Goal: Task Accomplishment & Management: Manage account settings

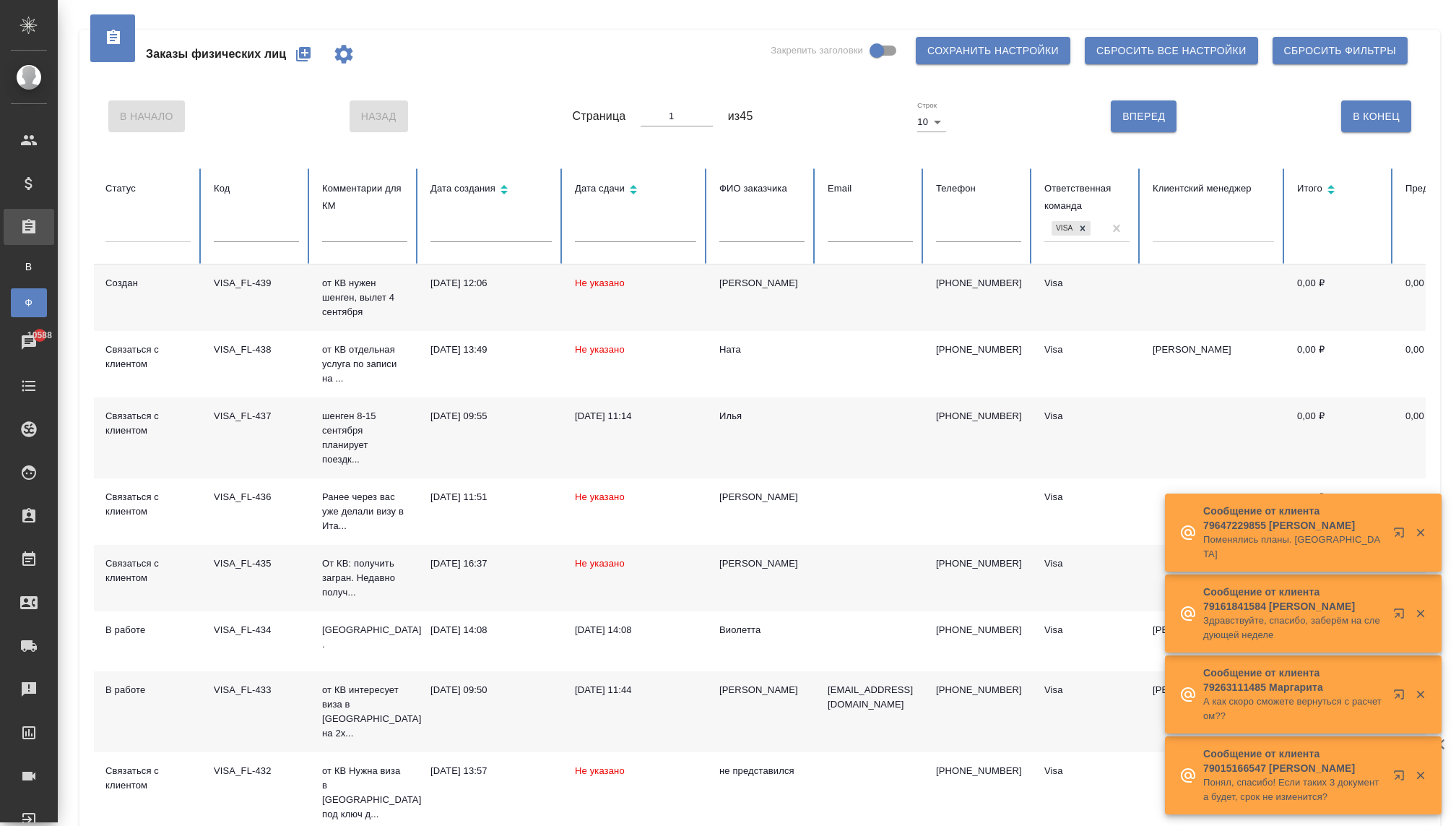
click at [155, 247] on div at bounding box center [148, 234] width 85 height 38
click at [155, 232] on div at bounding box center [148, 228] width 85 height 21
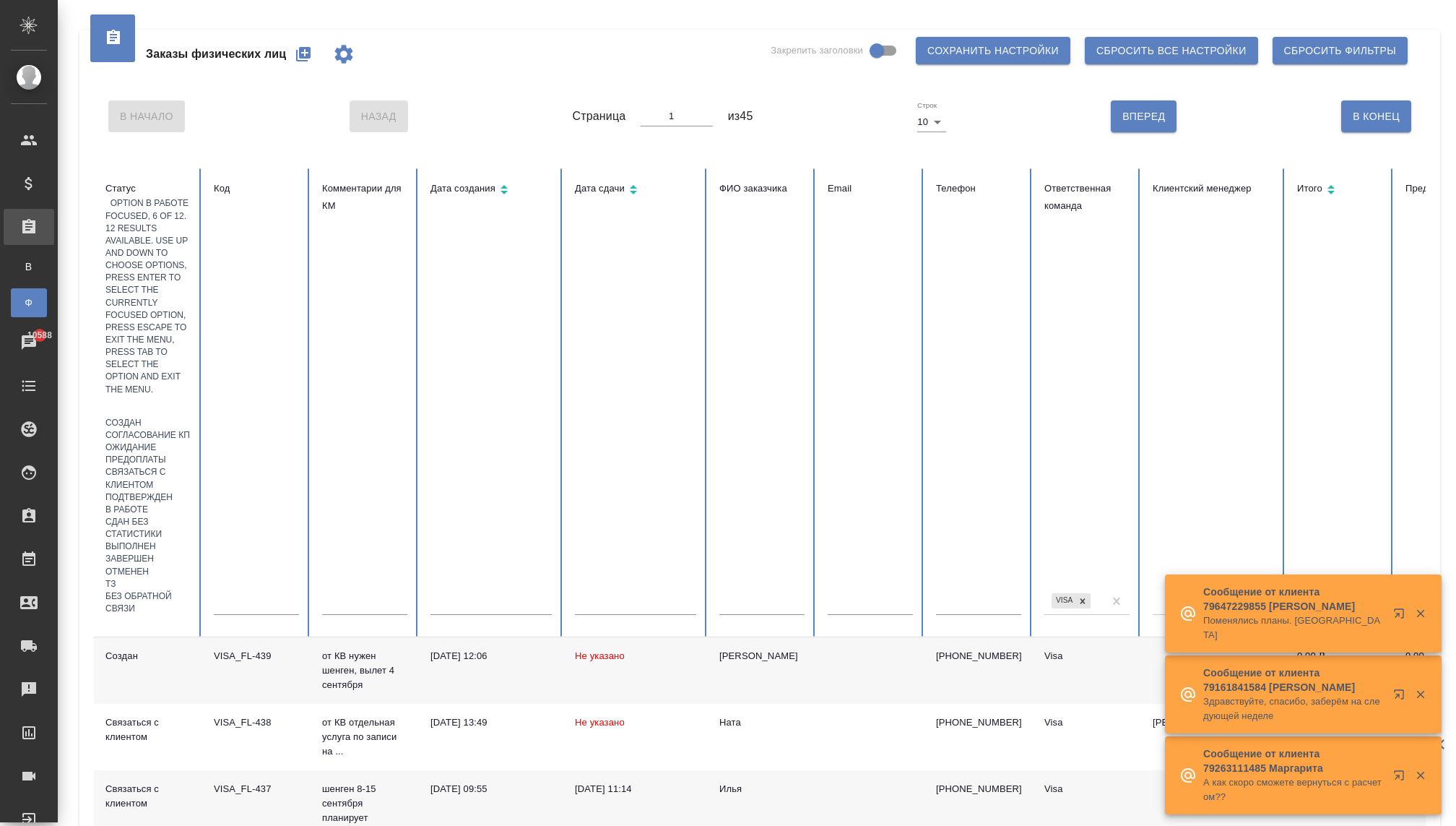
click at [156, 504] on div "В работе" at bounding box center [148, 510] width 85 height 13
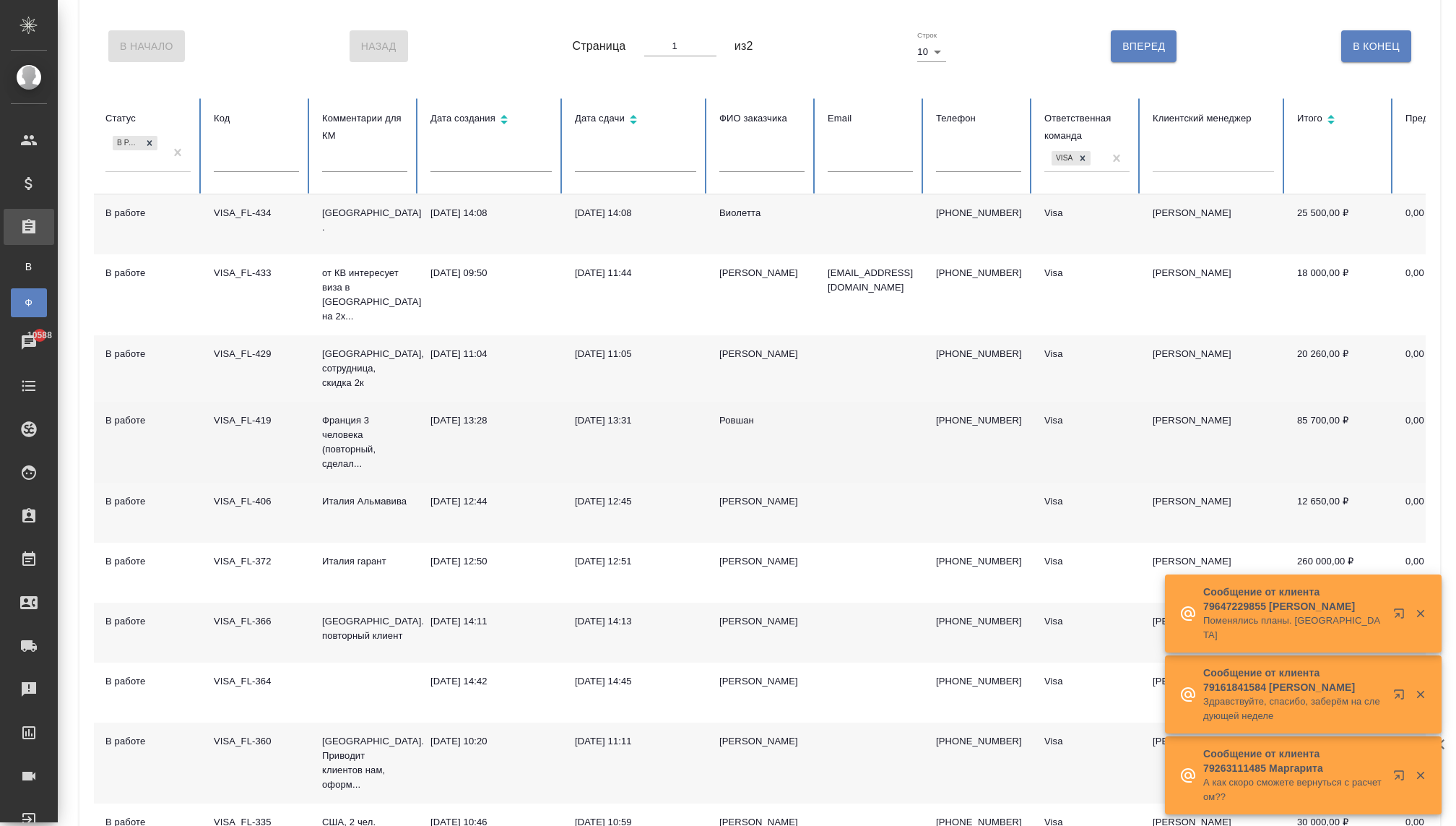
scroll to position [169, 0]
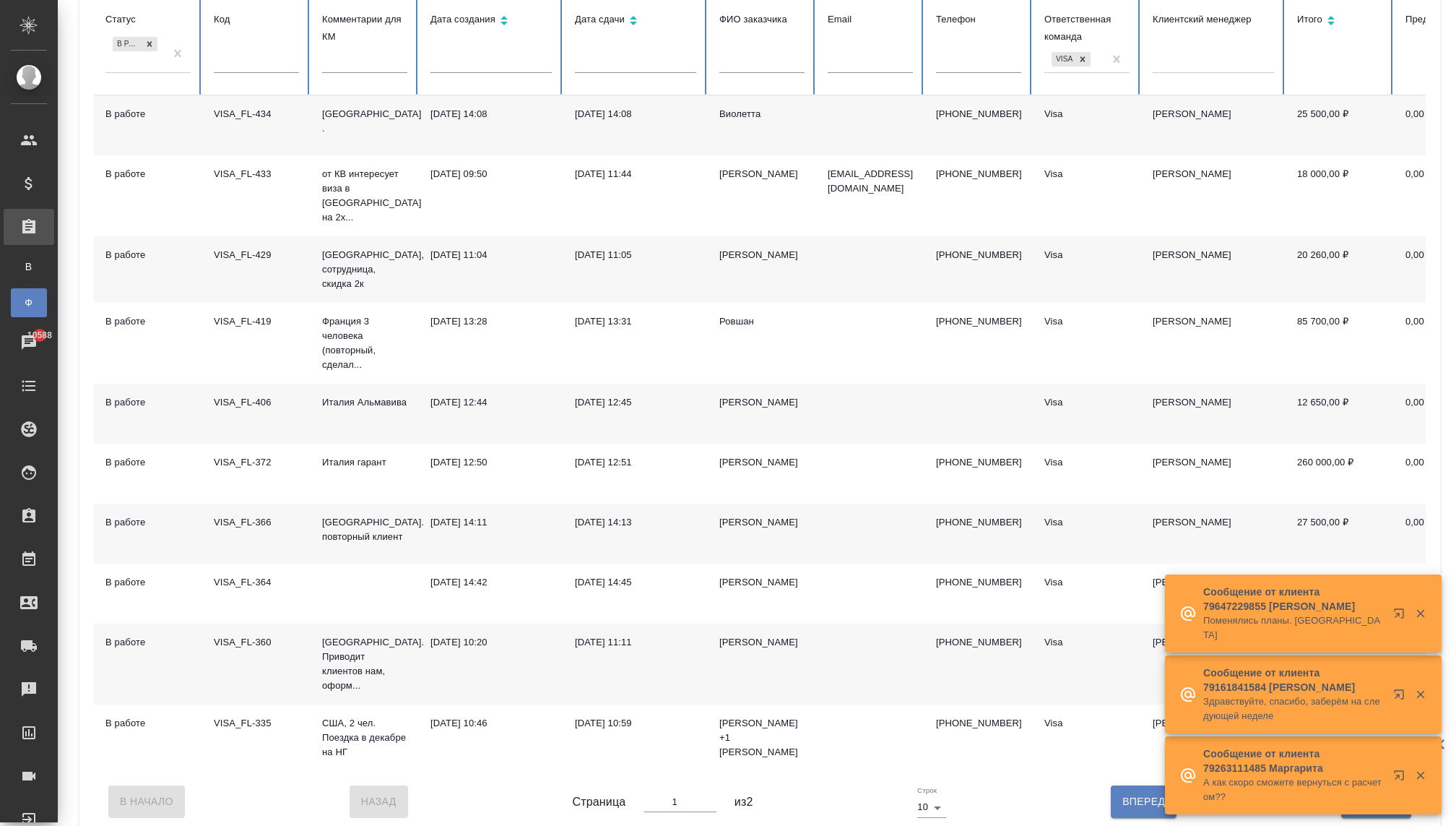
click at [1125, 793] on span "Вперед" at bounding box center [1144, 802] width 42 height 18
type input "2"
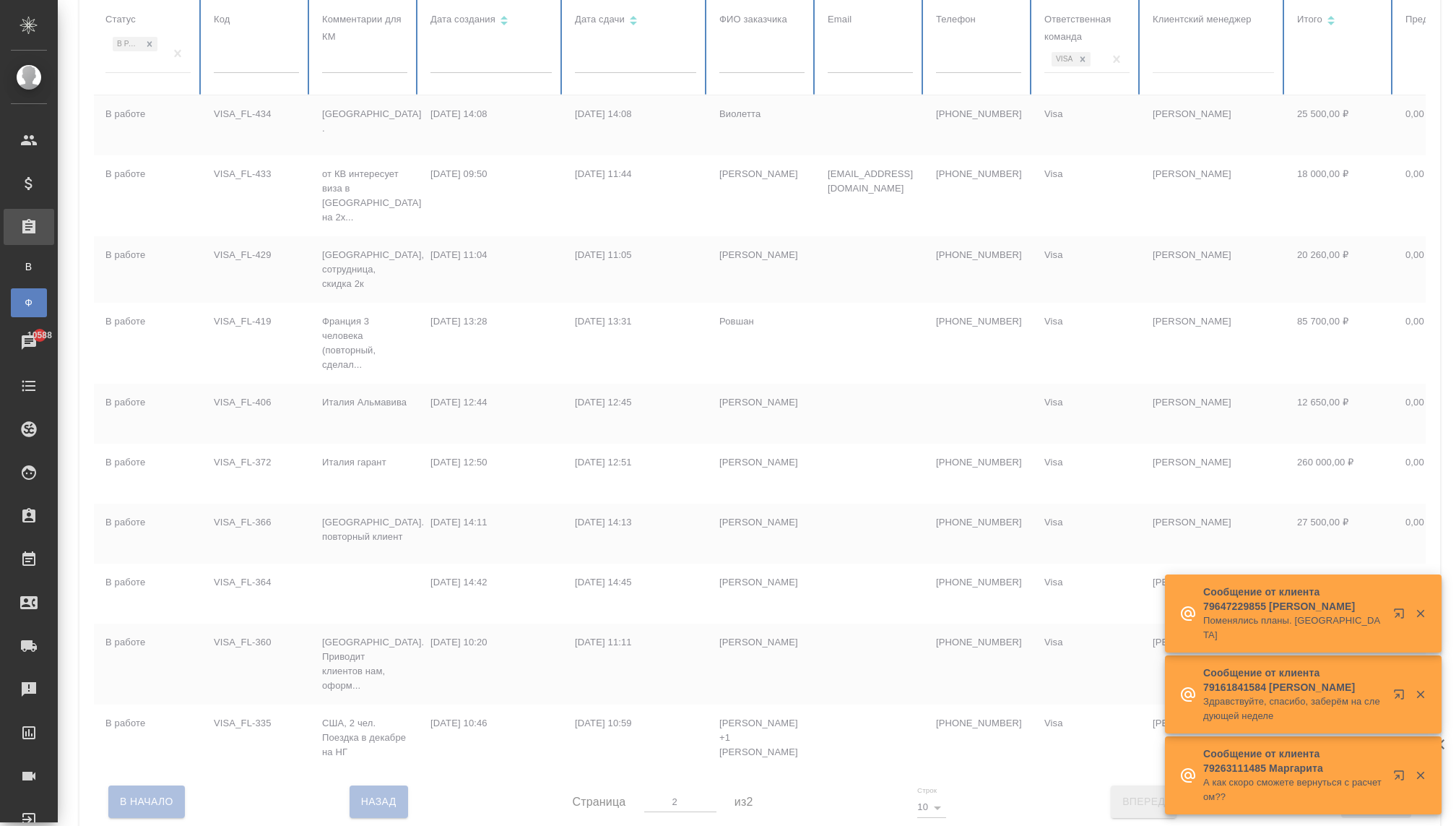
scroll to position [0, 0]
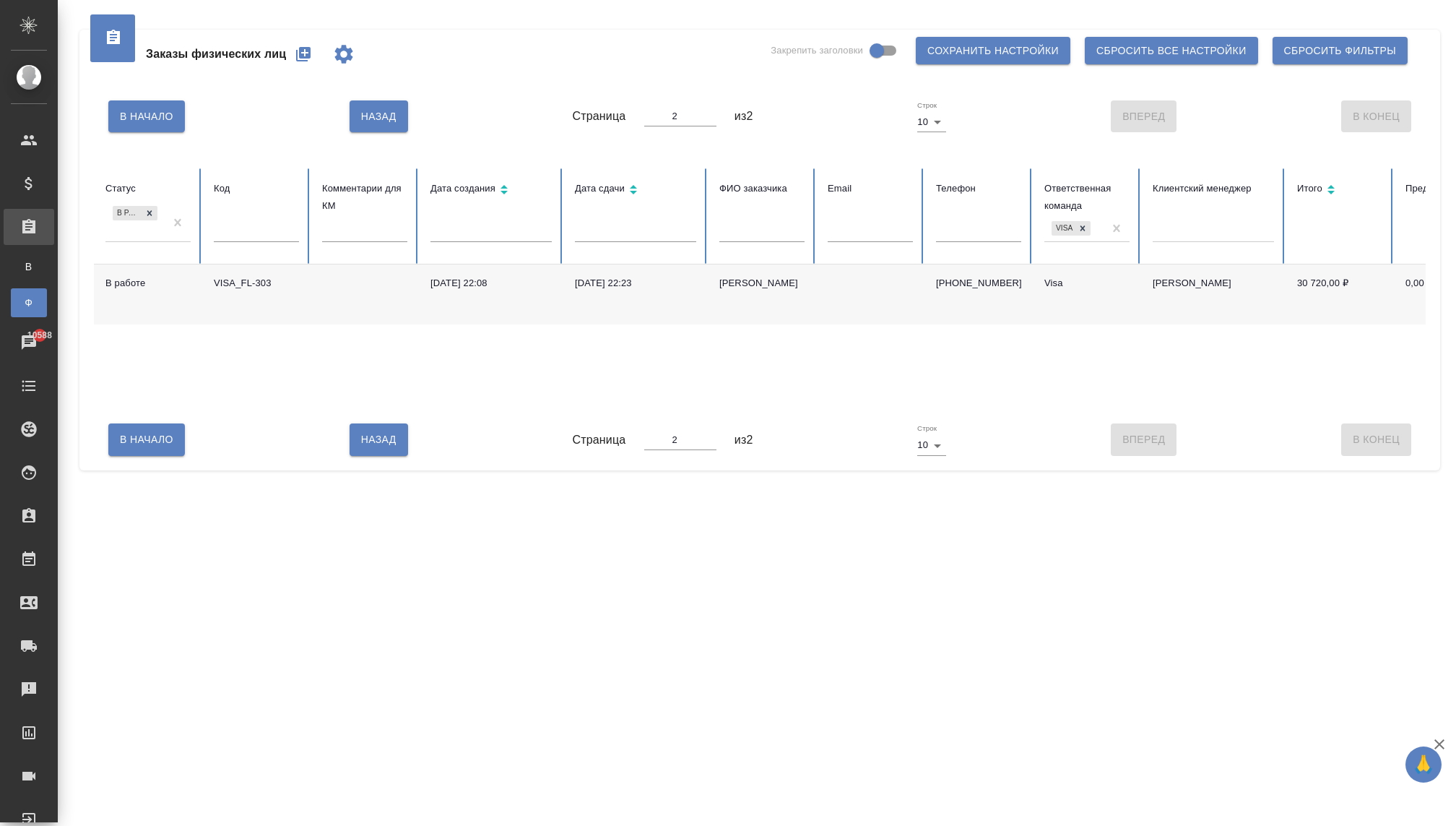
click at [429, 417] on div "В Начало Назад Страница 2 из 2 Строк 10 10 Вперед В Конец" at bounding box center [759, 439] width 1332 height 61
click at [402, 426] on button "Назад" at bounding box center [379, 439] width 58 height 31
type input "1"
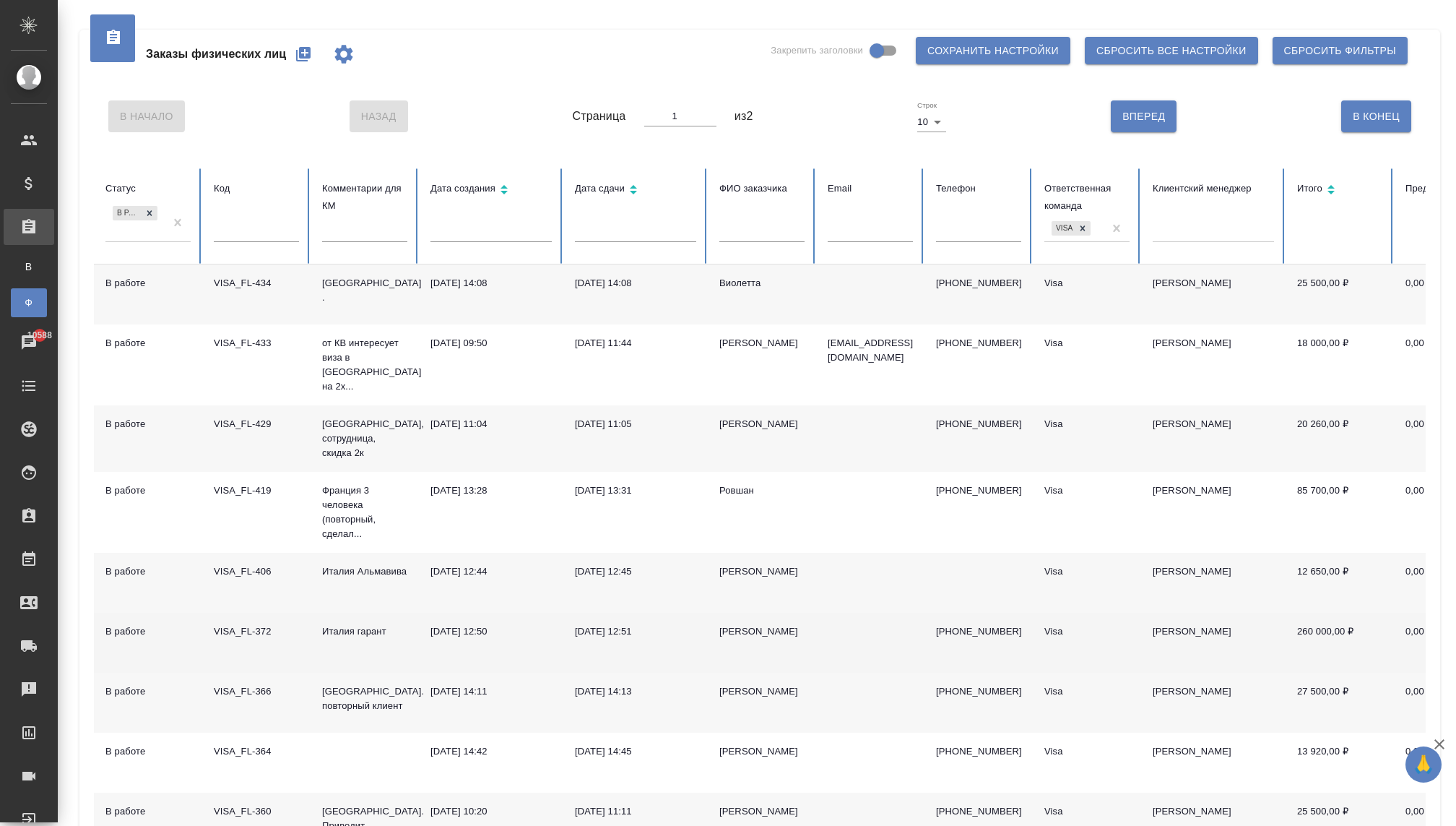
scroll to position [169, 0]
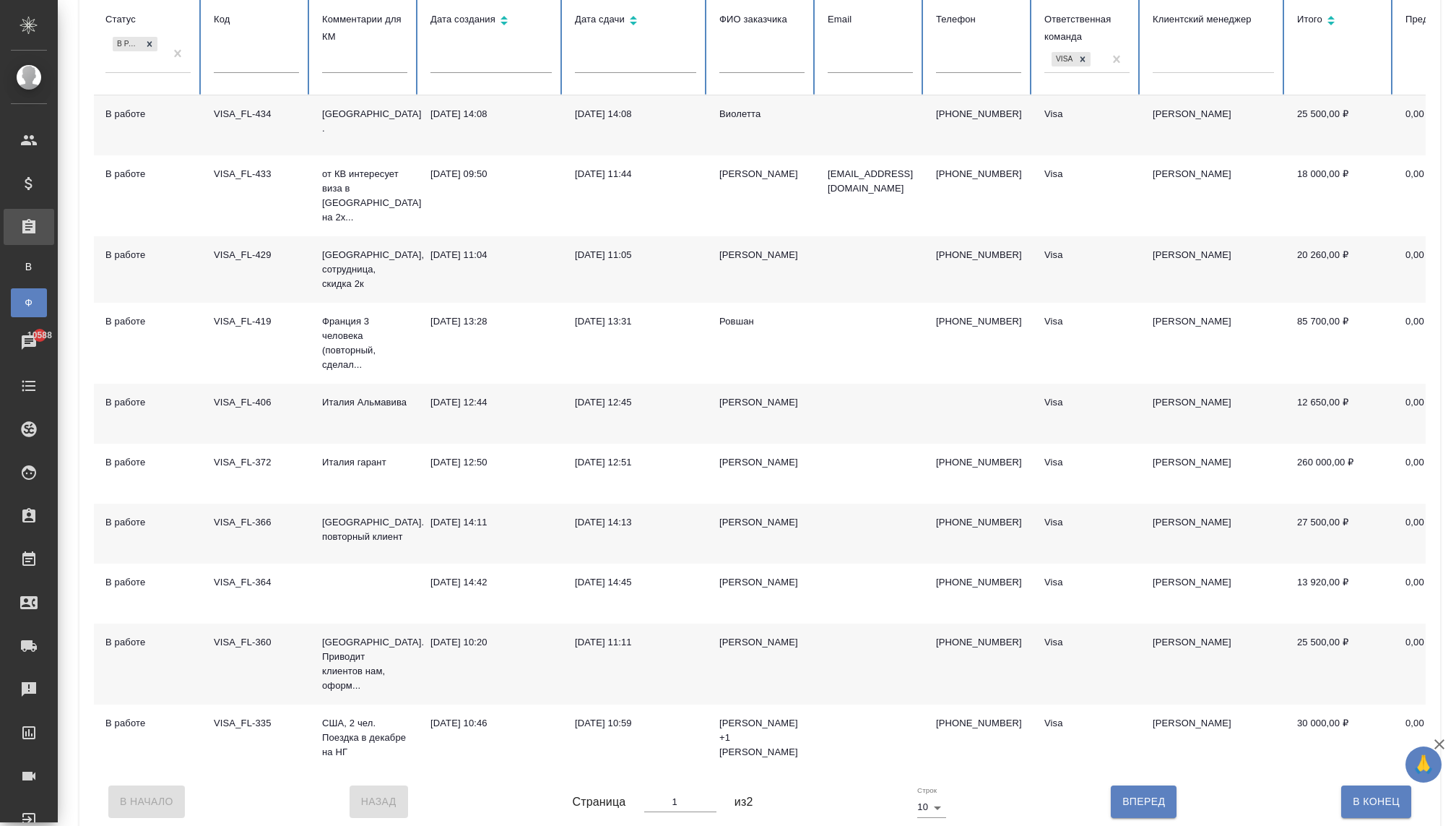
click at [1126, 793] on span "Вперед" at bounding box center [1144, 802] width 42 height 18
type input "2"
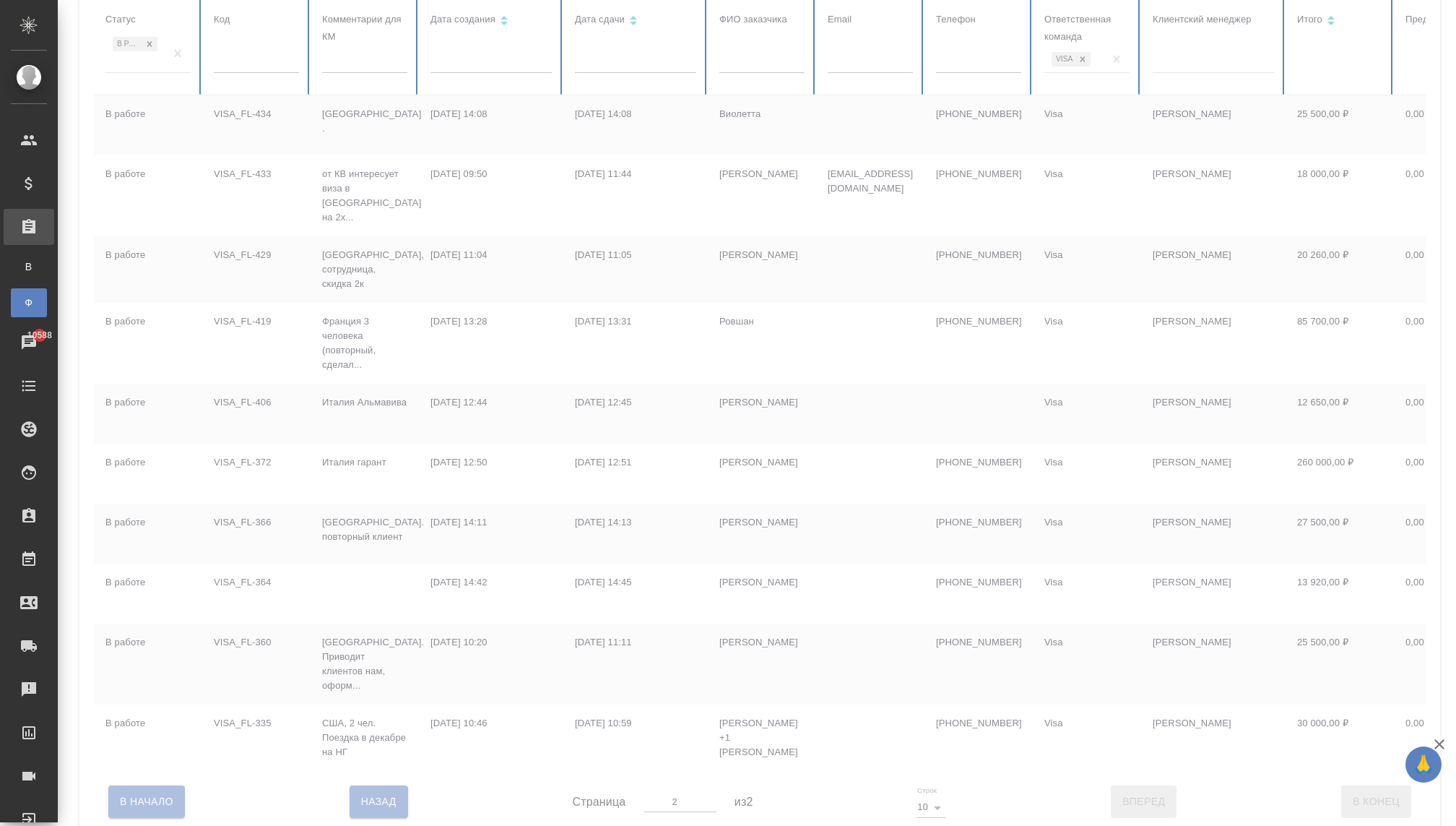
scroll to position [0, 0]
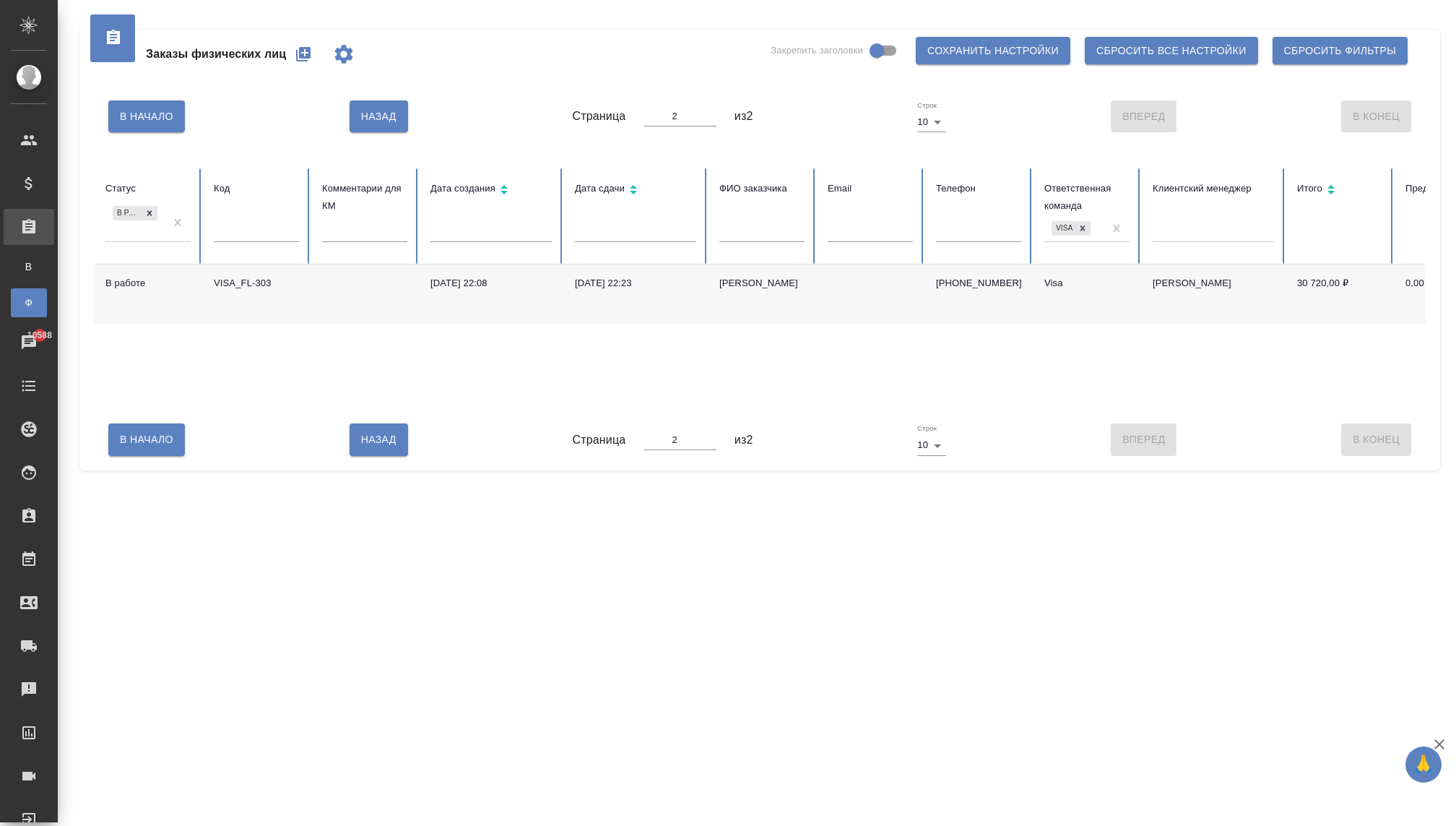
click at [386, 439] on span "Назад" at bounding box center [379, 439] width 35 height 18
type input "1"
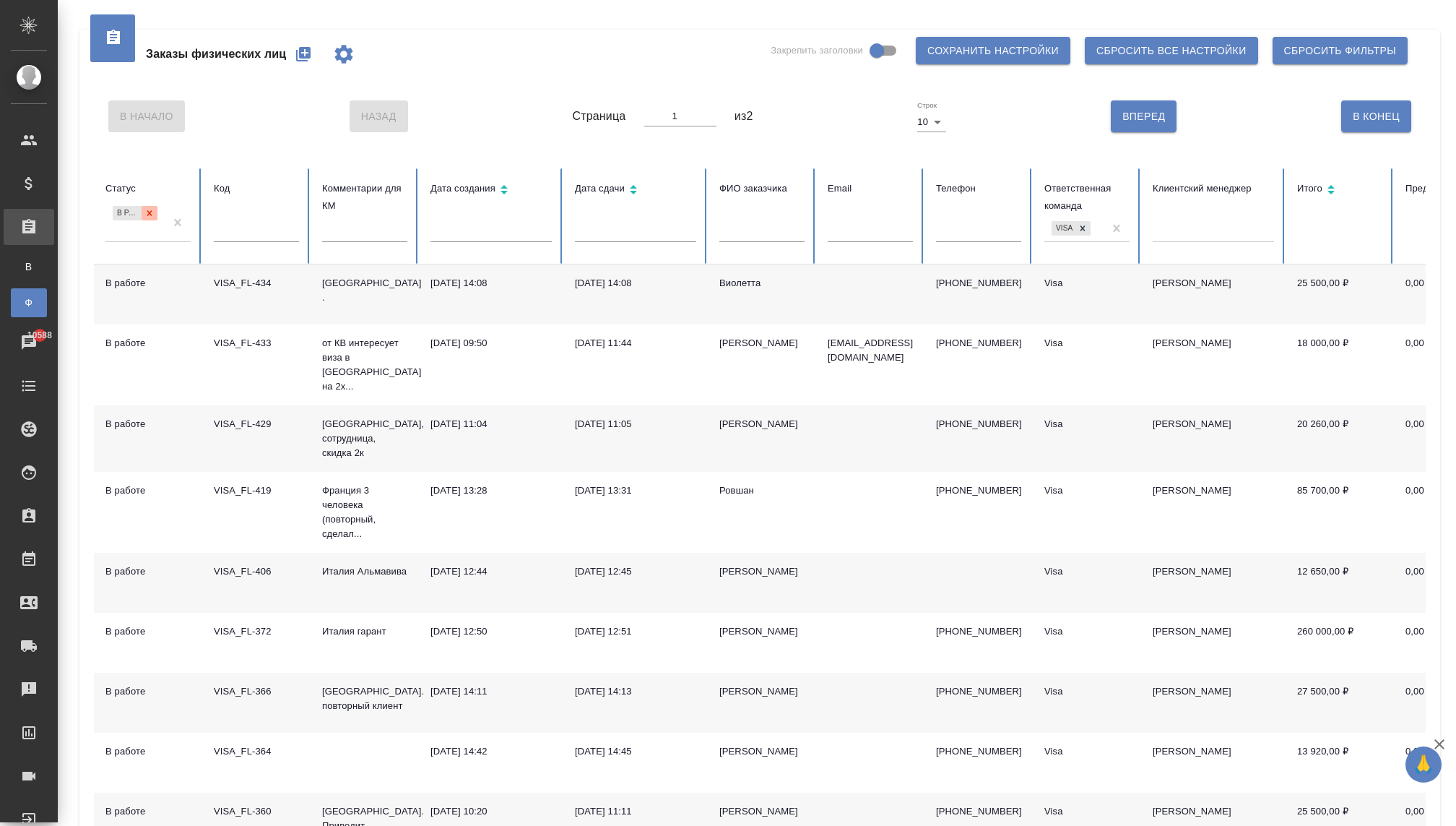
click at [146, 209] on icon at bounding box center [150, 213] width 10 height 10
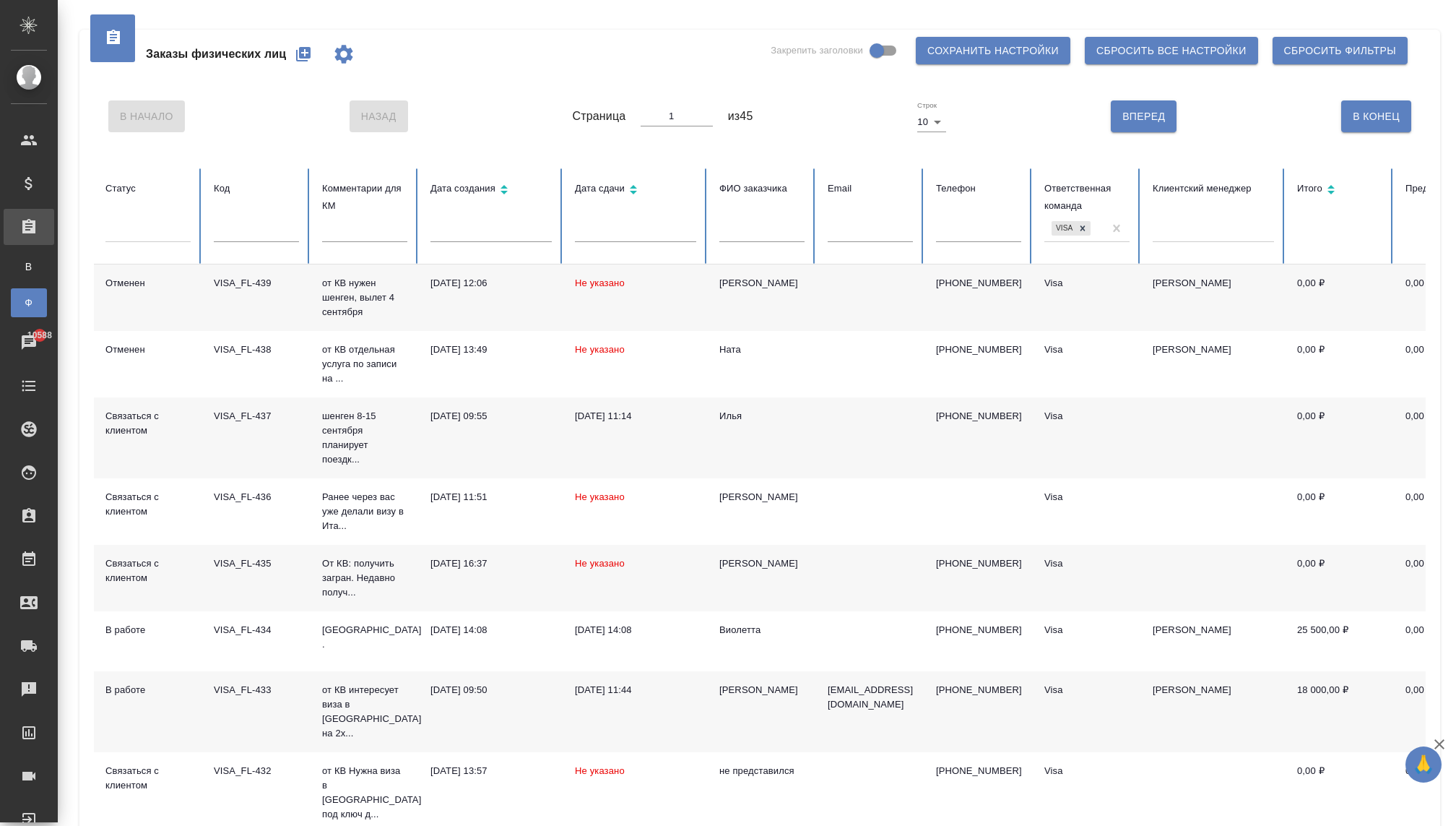
click at [135, 226] on div at bounding box center [148, 228] width 85 height 21
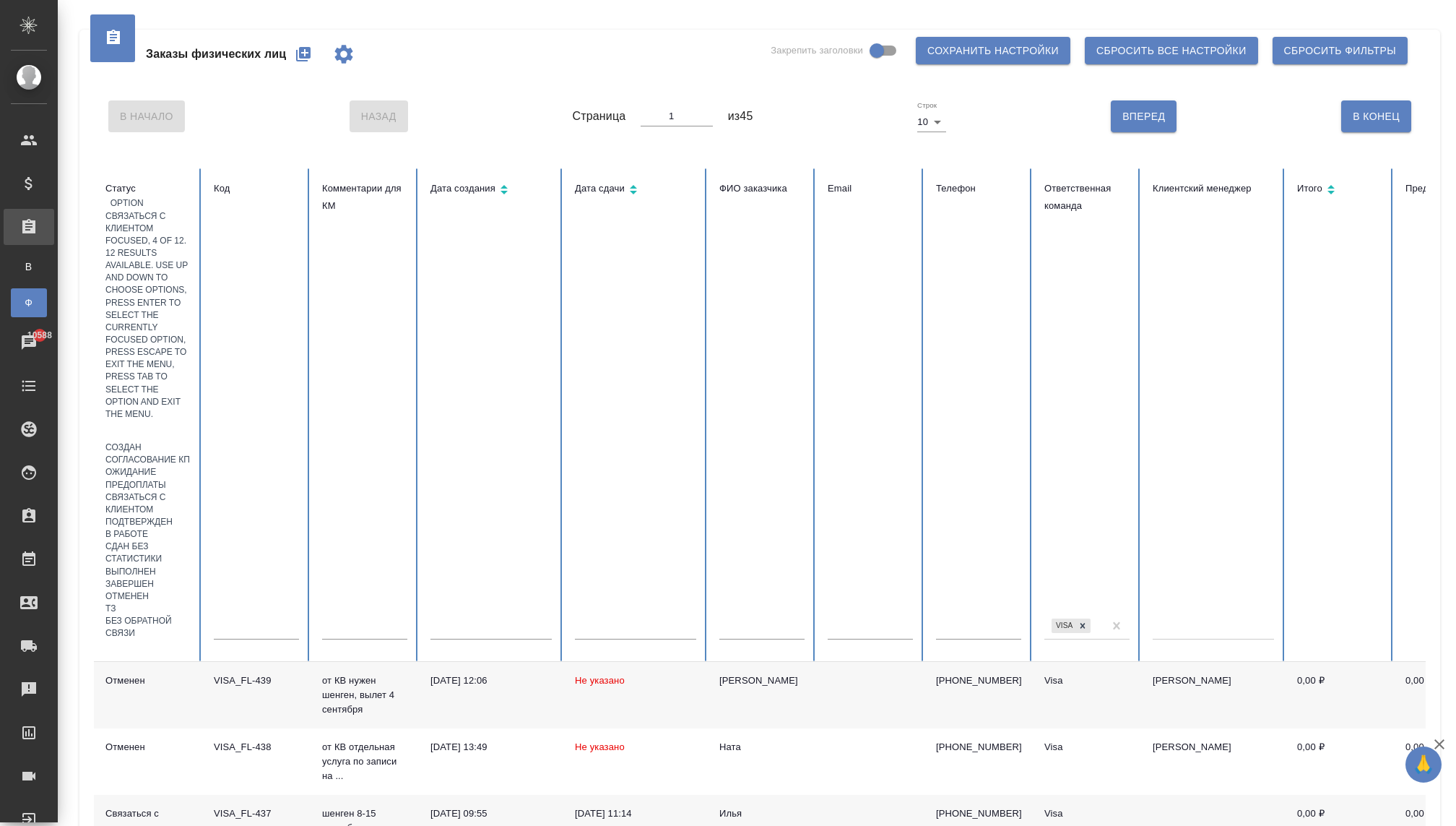
click at [178, 491] on div "Связаться с клиентом" at bounding box center [148, 503] width 85 height 24
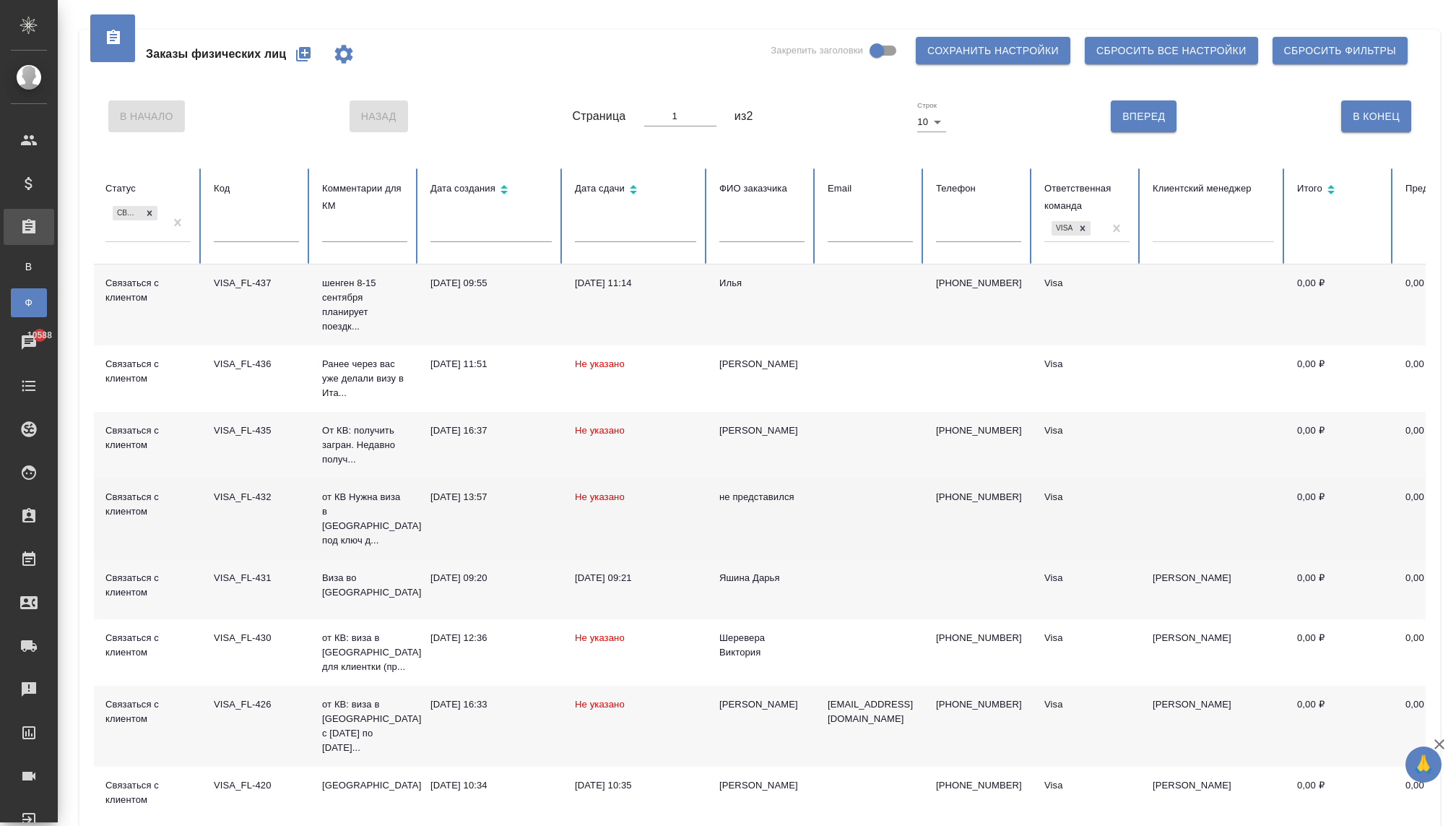
scroll to position [168, 0]
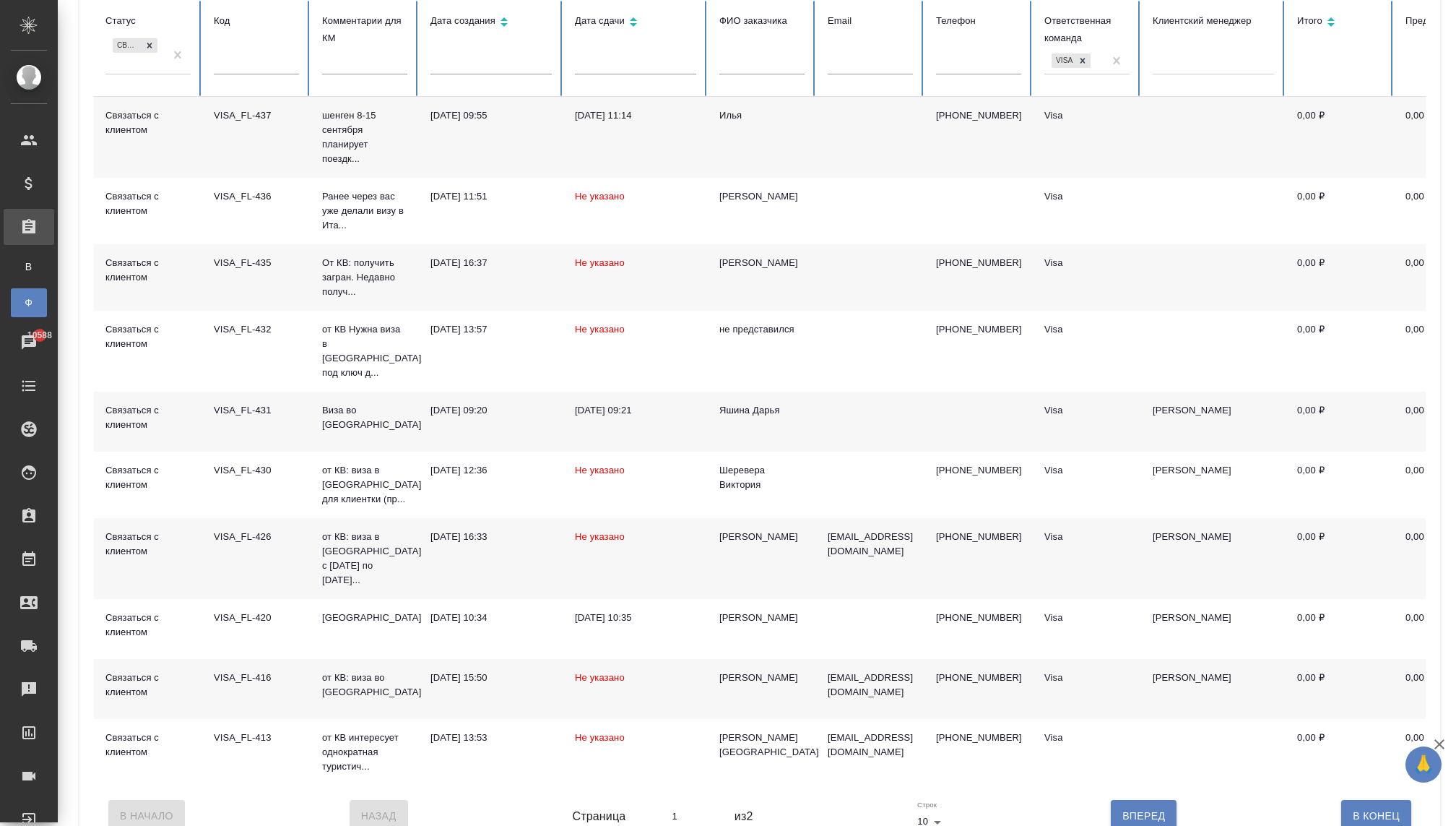
click at [1130, 800] on button "Вперед" at bounding box center [1144, 816] width 66 height 31
type input "2"
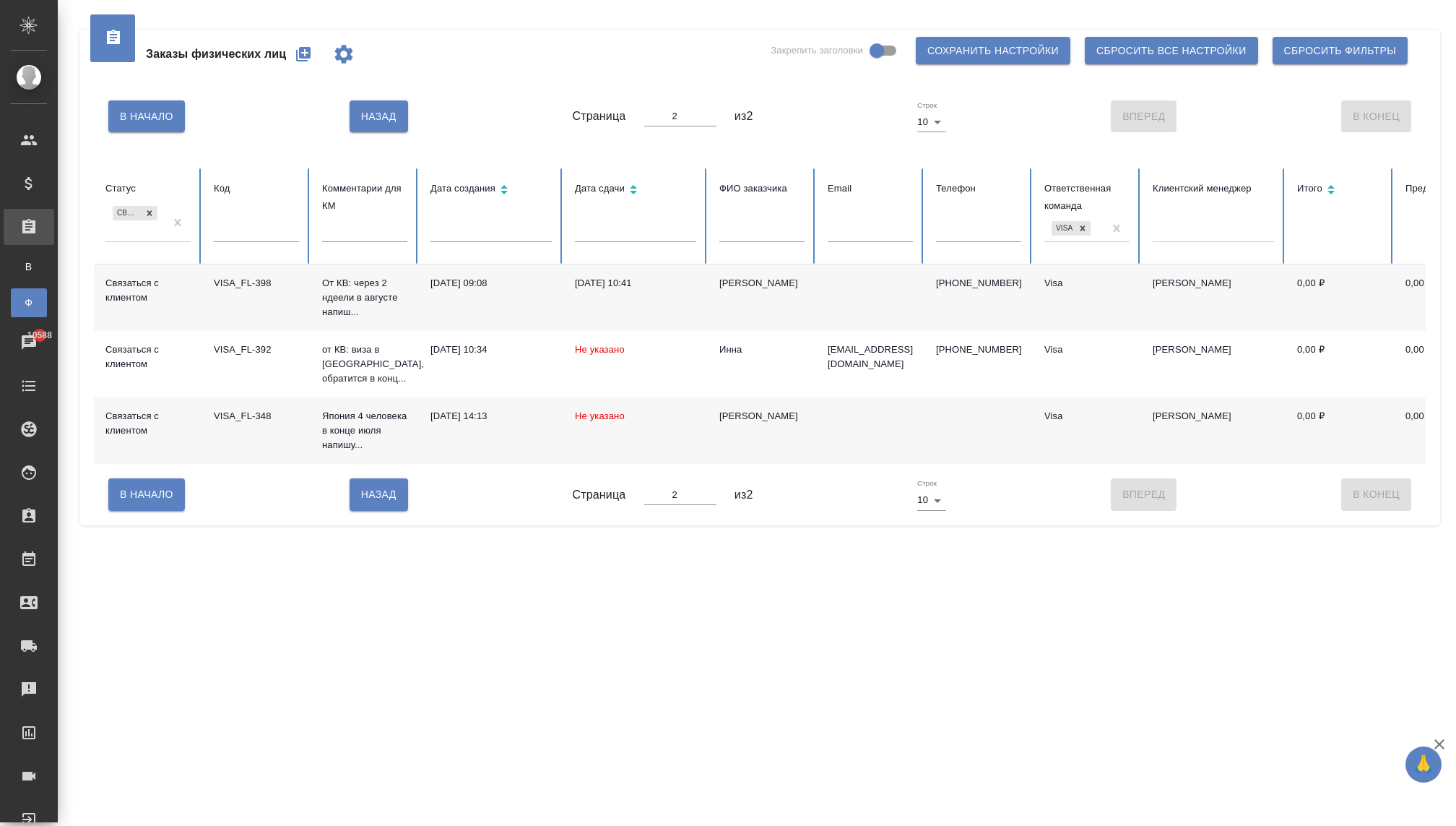
scroll to position [0, 0]
click at [400, 494] on button "Назад" at bounding box center [379, 494] width 58 height 31
type input "1"
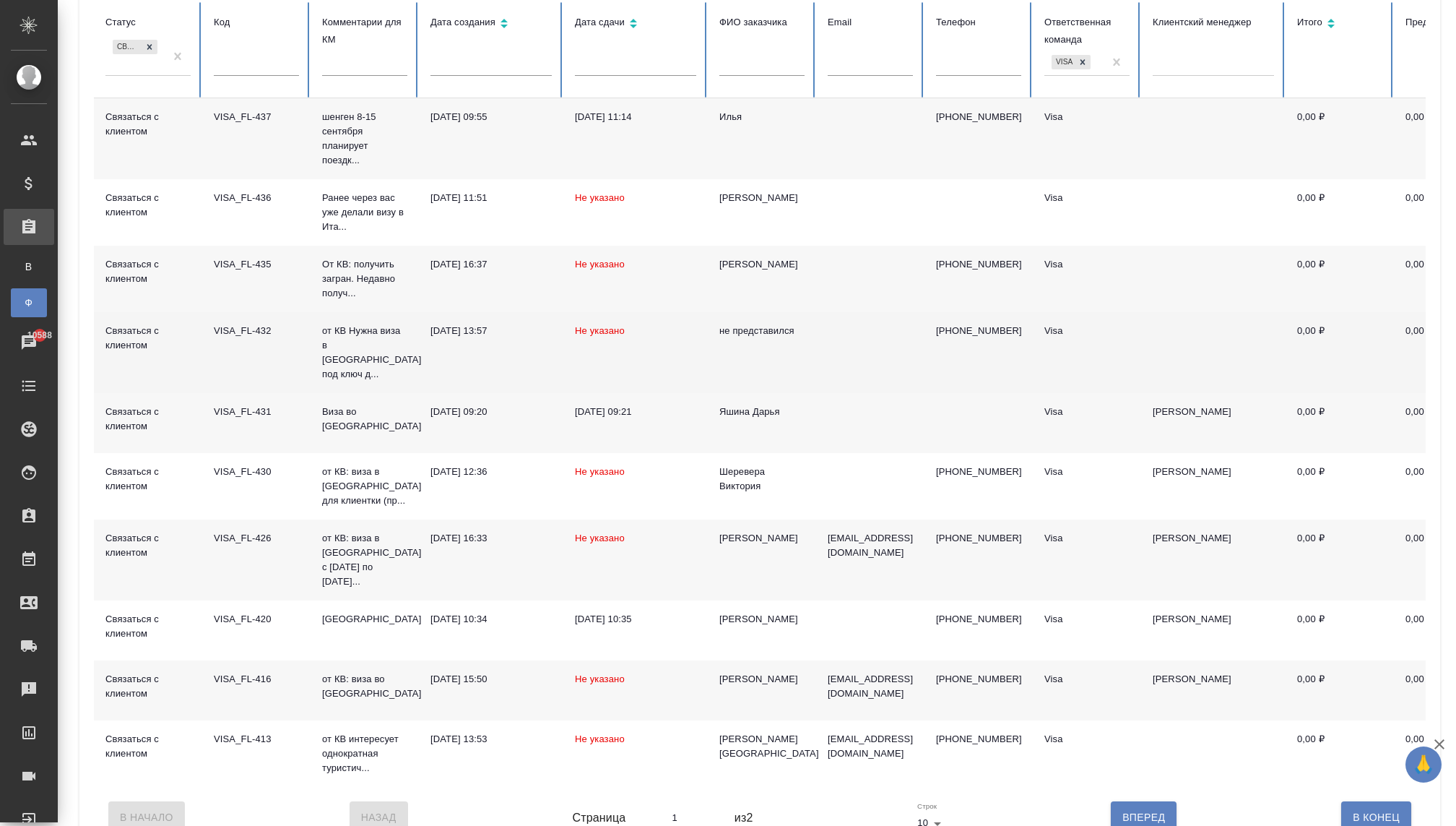
scroll to position [168, 0]
click at [341, 350] on p "от КВ Нужна виза в Испанию под ключ д..." at bounding box center [364, 350] width 85 height 57
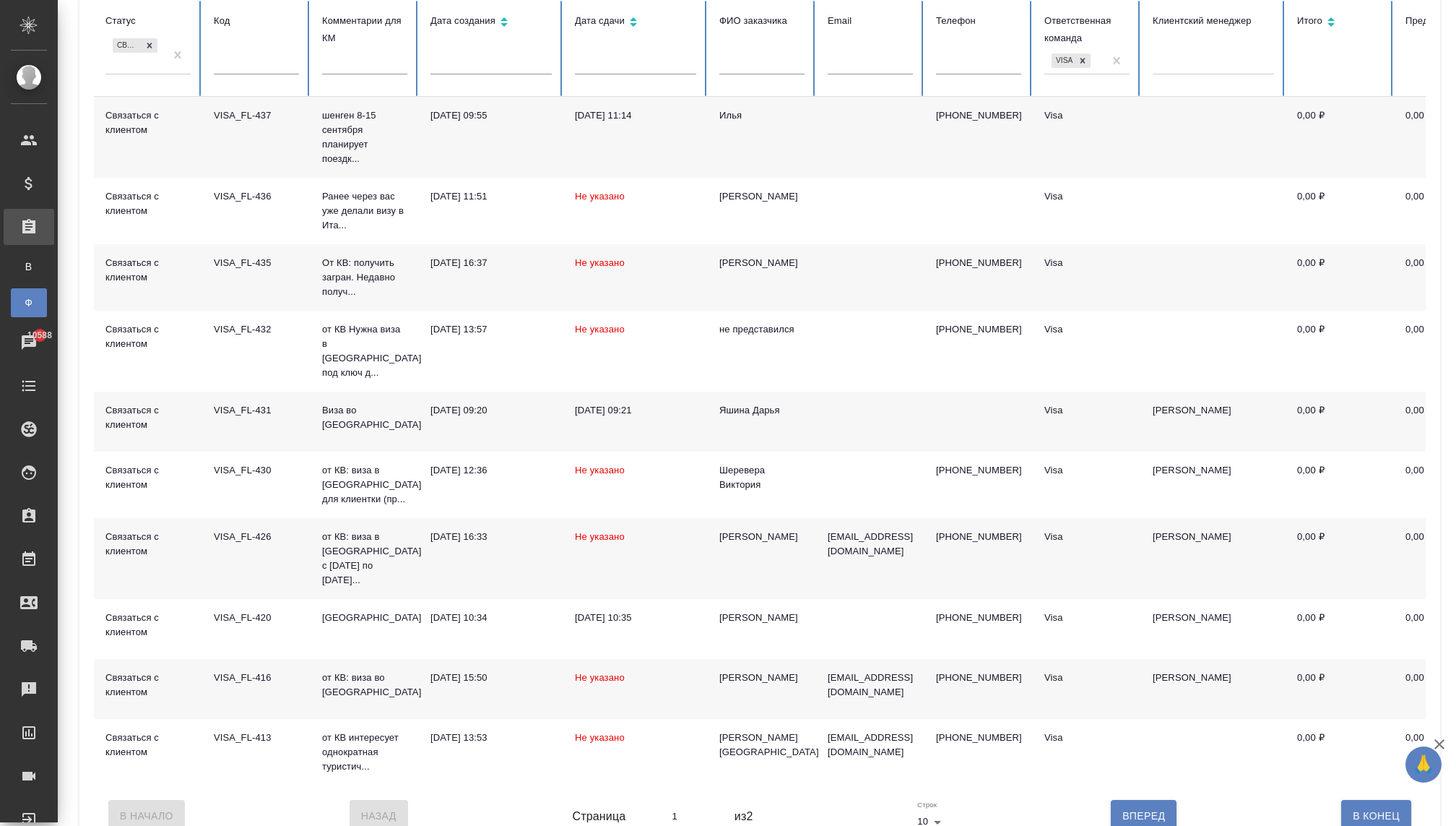
click at [344, 405] on td "Виза во Францию" at bounding box center [365, 421] width 109 height 60
click at [338, 550] on p "от КВ: виза в Китай с 3 по 9 сентября..." at bounding box center [364, 558] width 85 height 57
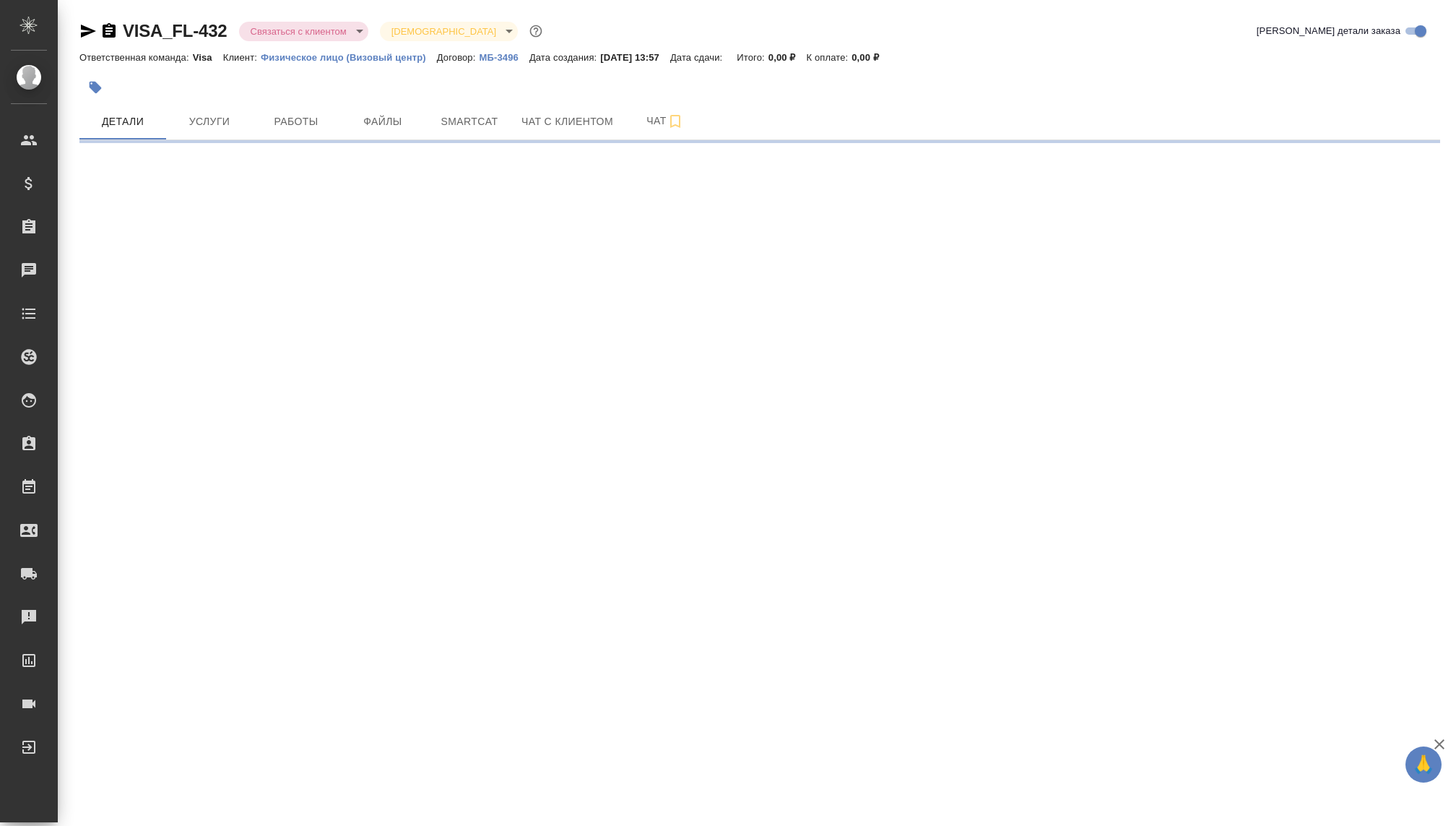
select select "RU"
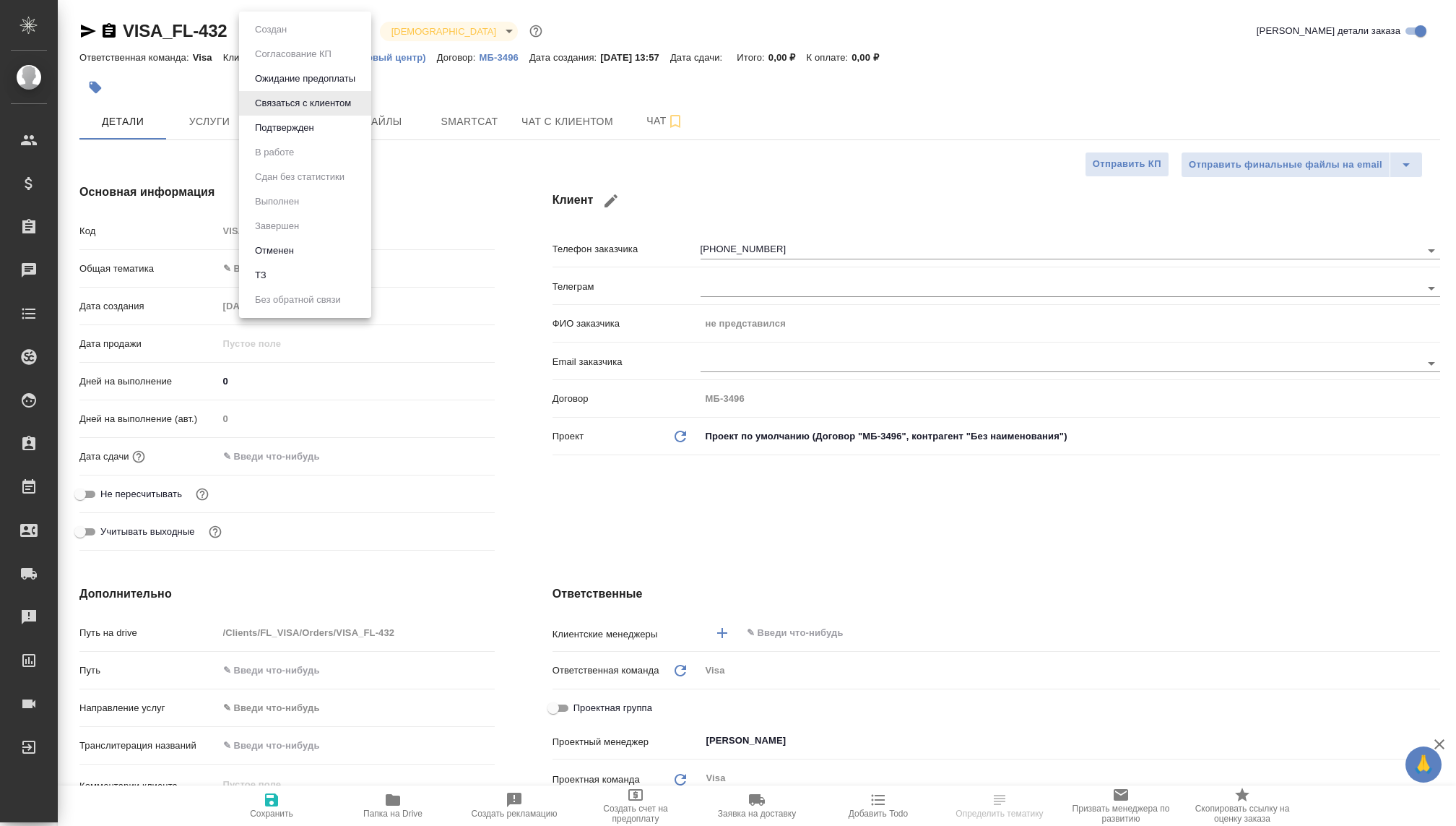
click at [306, 31] on body "🙏 .cls-1 fill:#fff; AWATERA [PERSON_NAME] Спецификации Заказы Чаты Todo Проекты…" at bounding box center [728, 413] width 1456 height 826
type textarea "x"
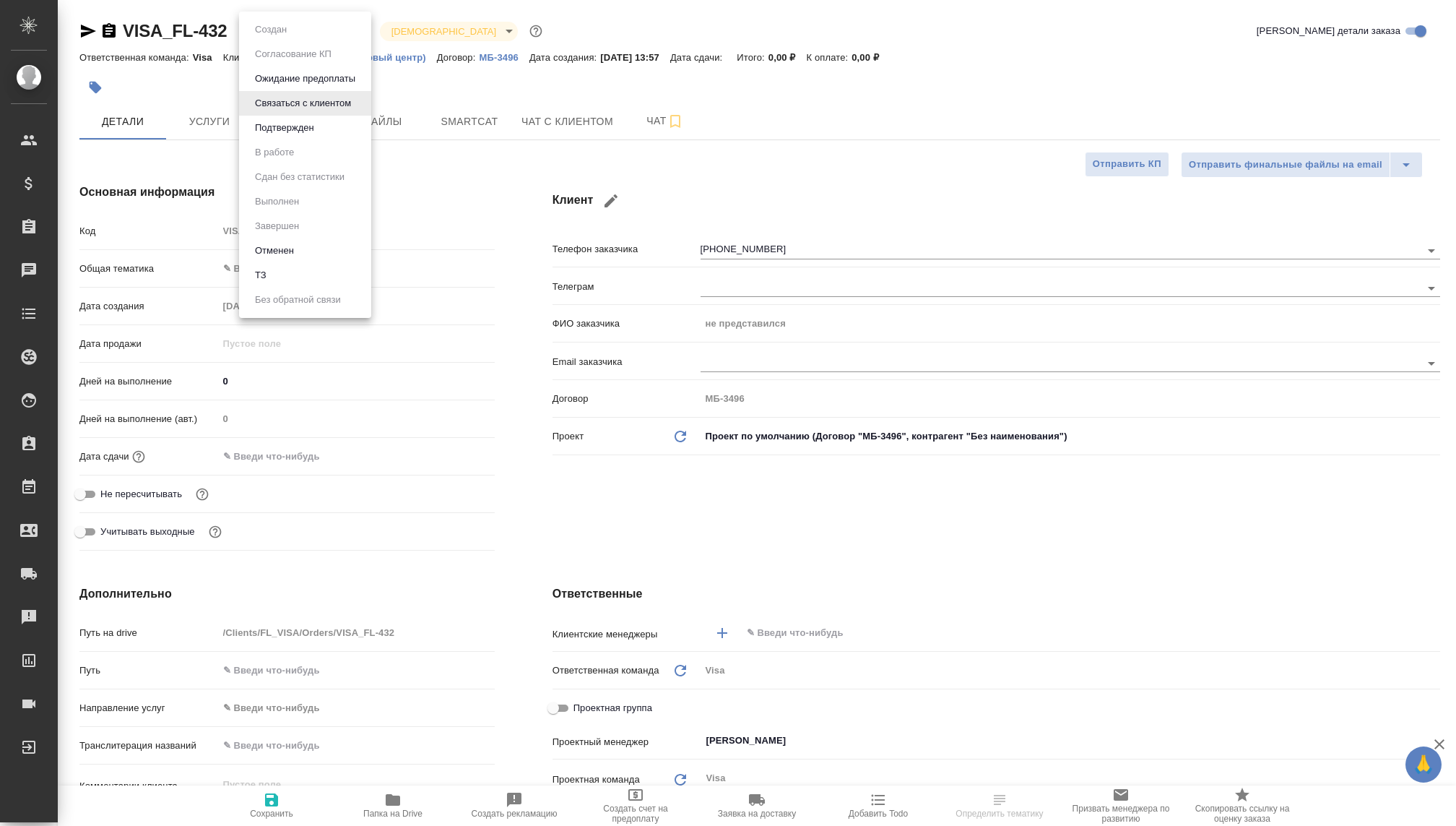
type textarea "x"
click at [283, 38] on button "Отменен" at bounding box center [270, 30] width 40 height 16
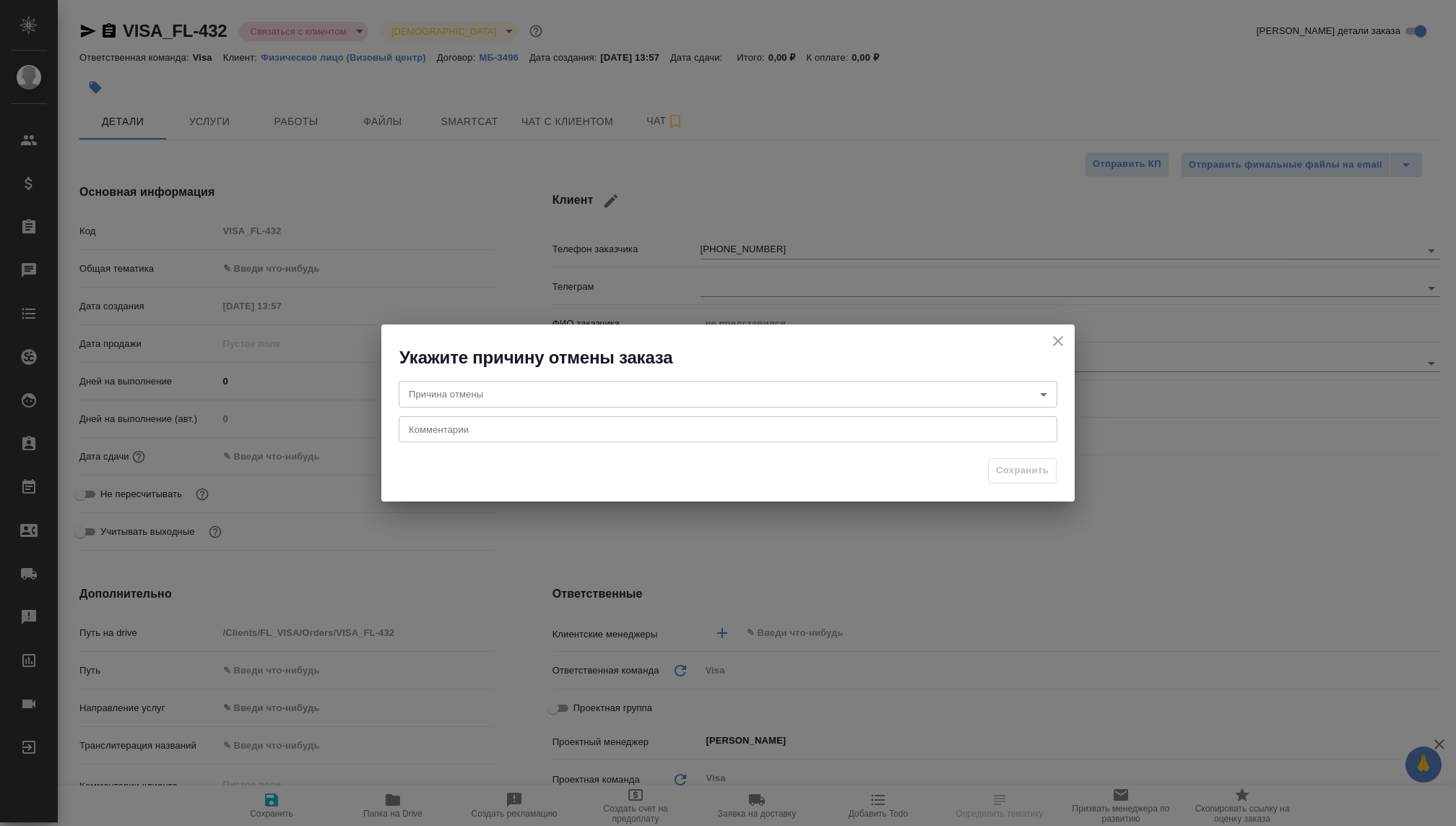
click at [578, 397] on body "🙏 .cls-1 fill:#fff; AWATERA [PERSON_NAME] Спецификации Заказы Чаты Todo Проекты…" at bounding box center [728, 413] width 1456 height 826
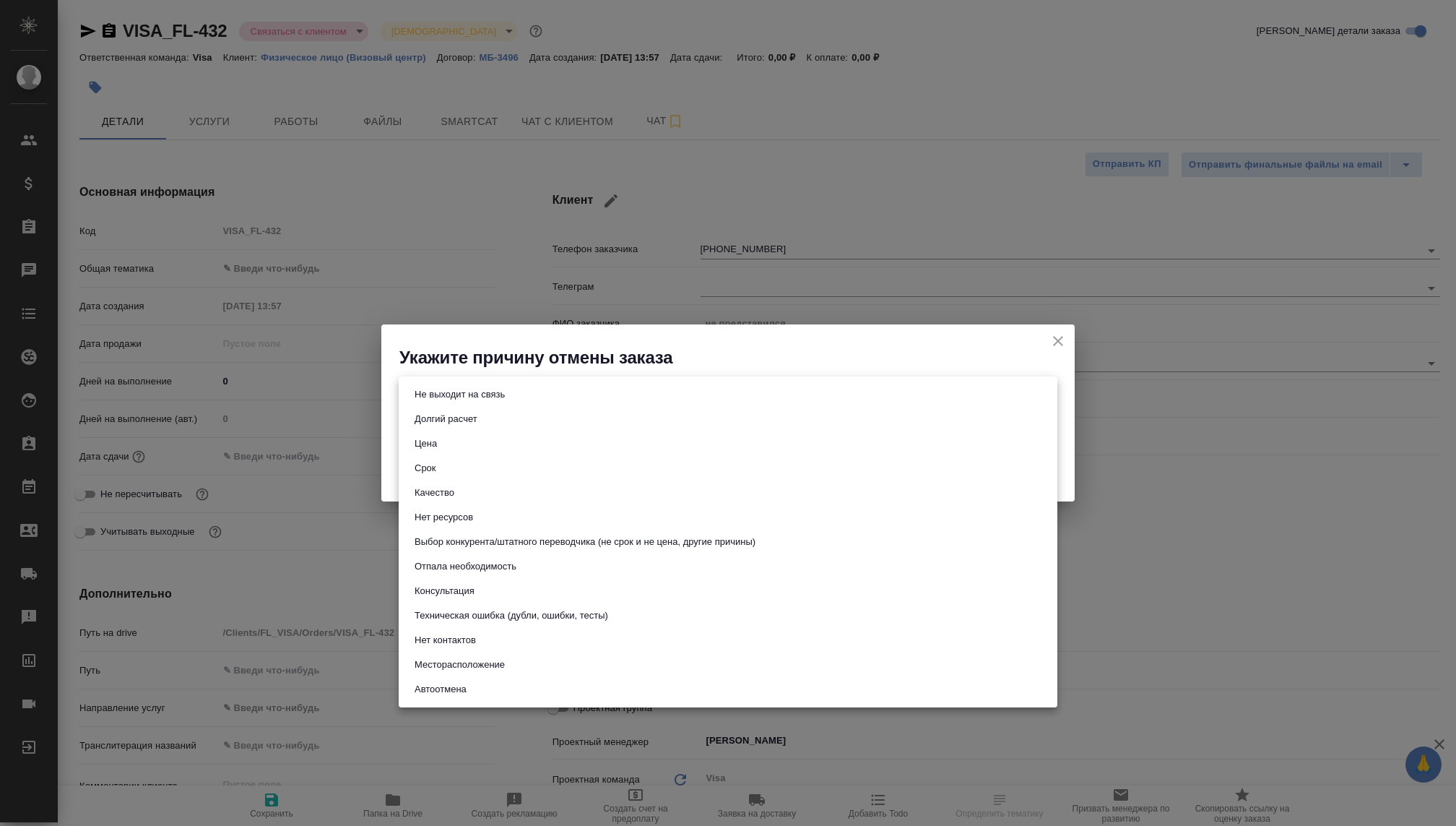
click at [460, 394] on button "Не выходит на связь" at bounding box center [460, 394] width 99 height 16
type input "stopContacting"
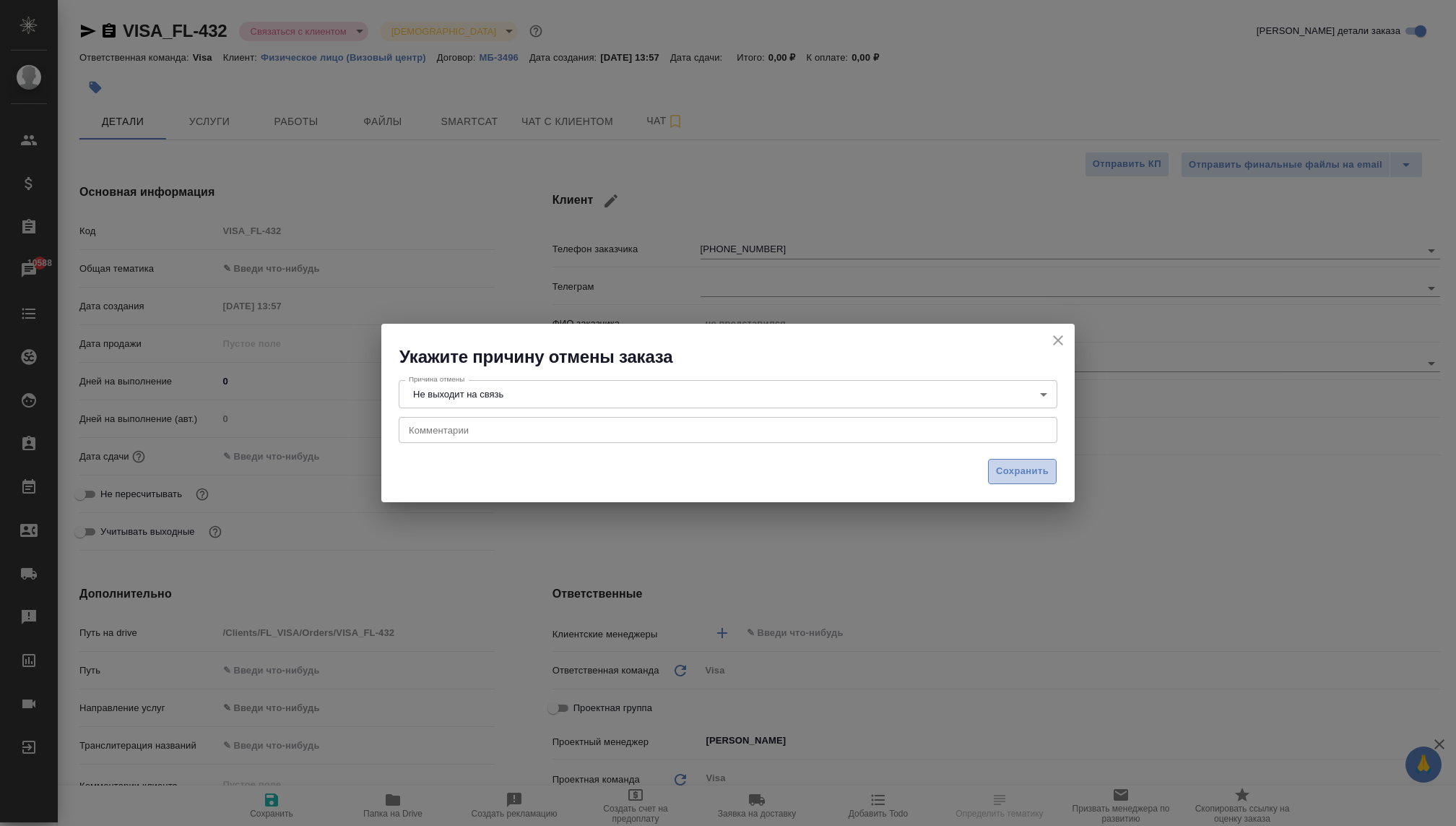
click at [1000, 478] on span "Сохранить" at bounding box center [1022, 471] width 53 height 17
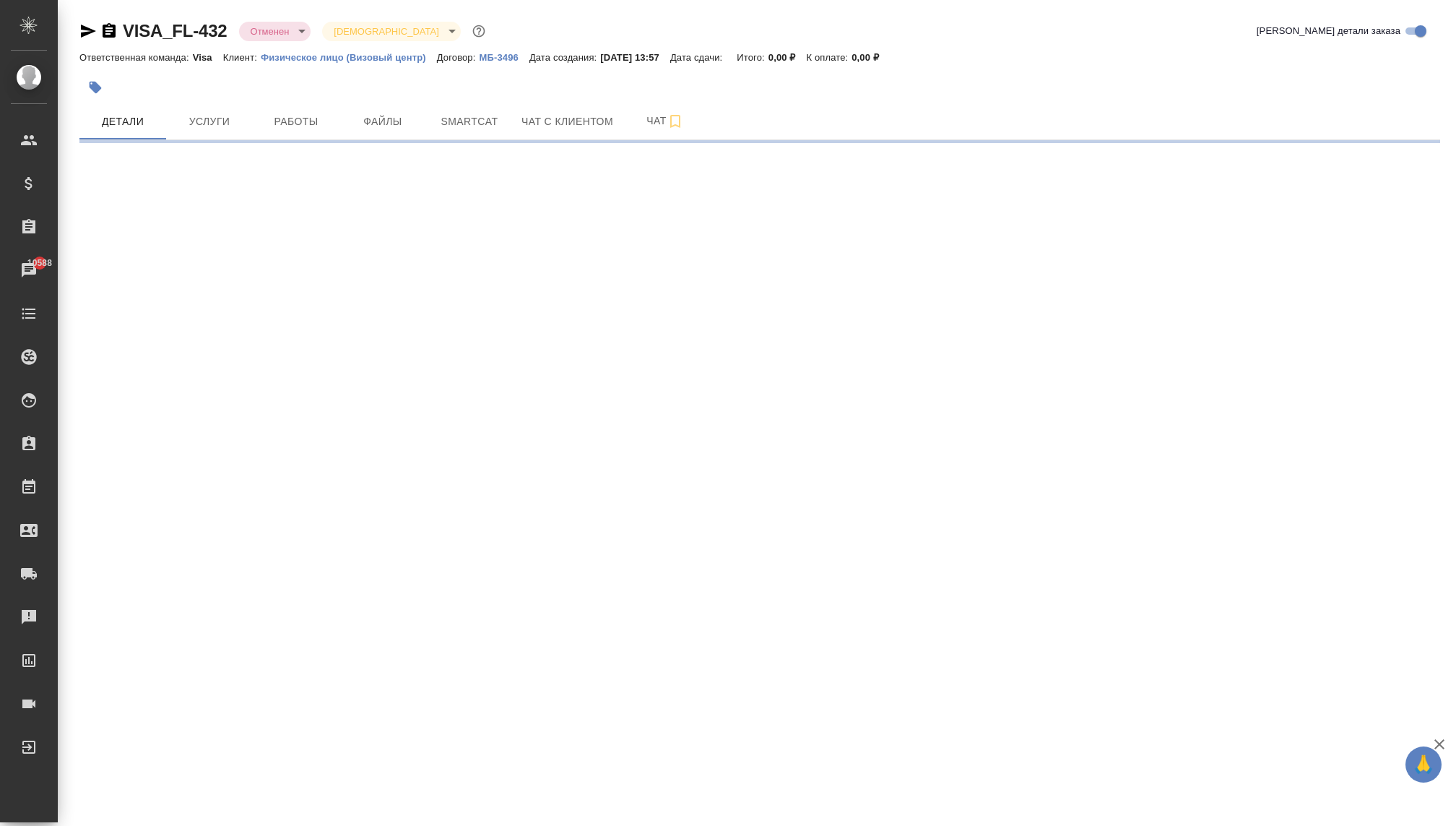
select select "RU"
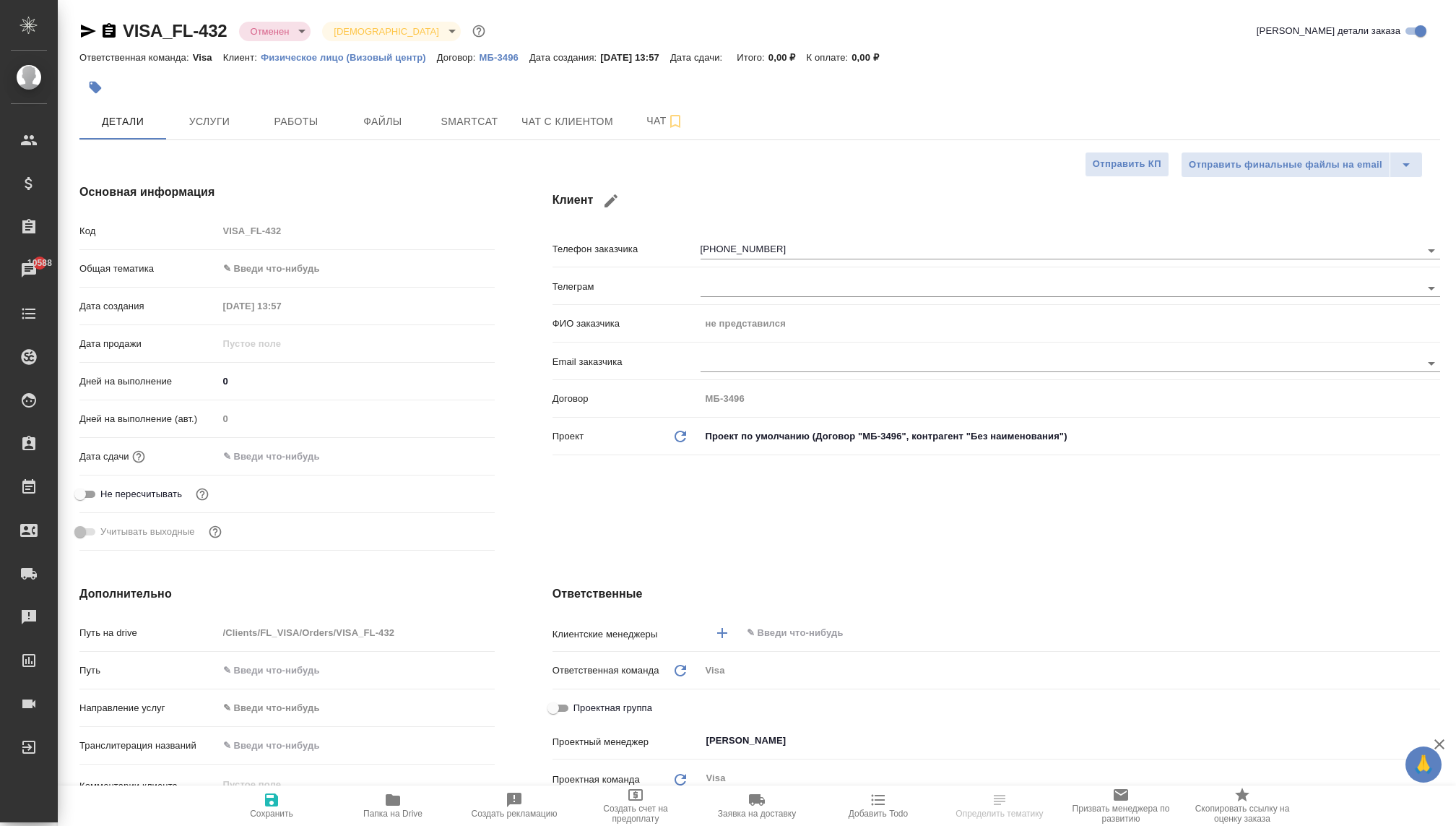
type textarea "x"
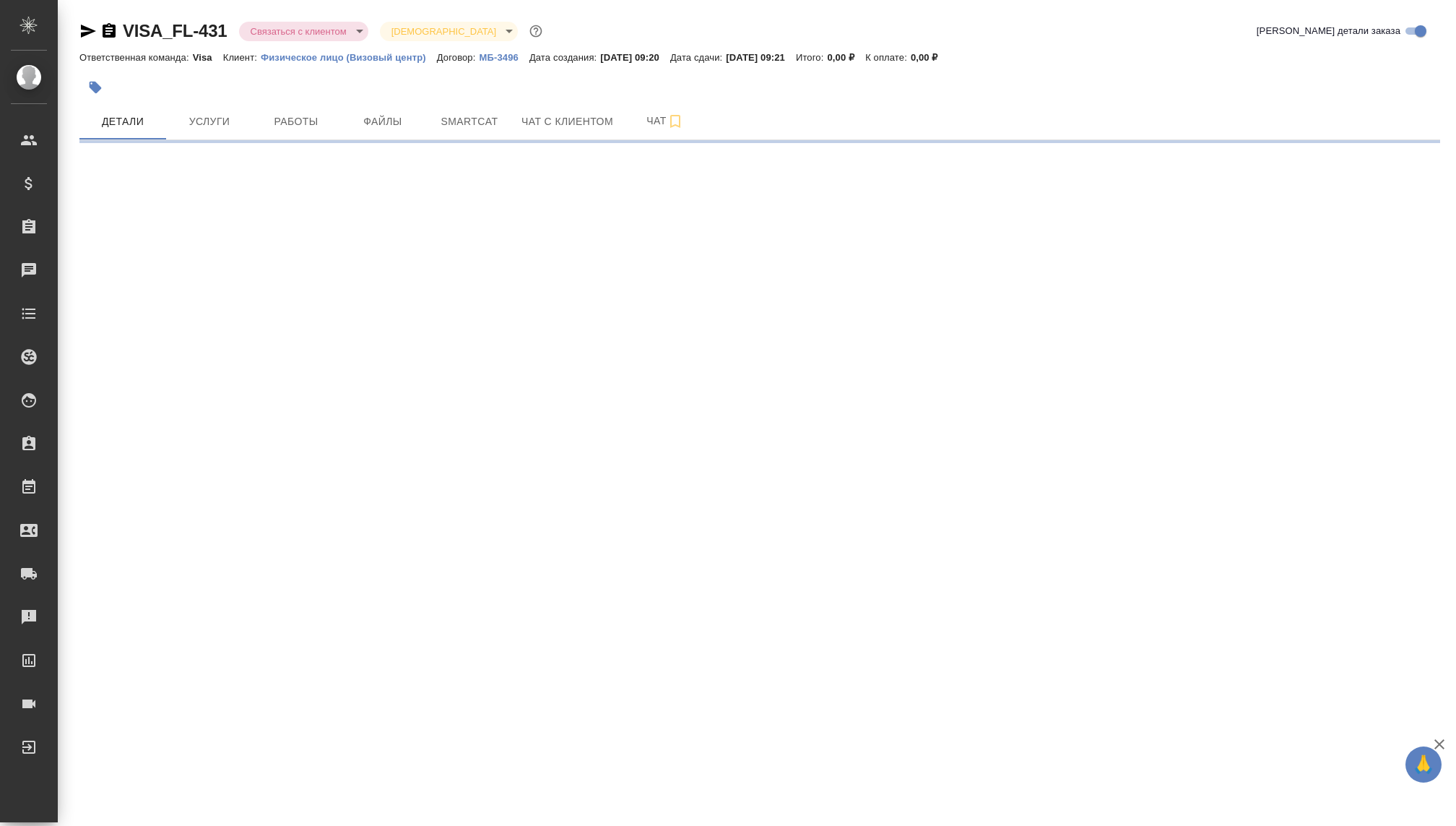
select select "RU"
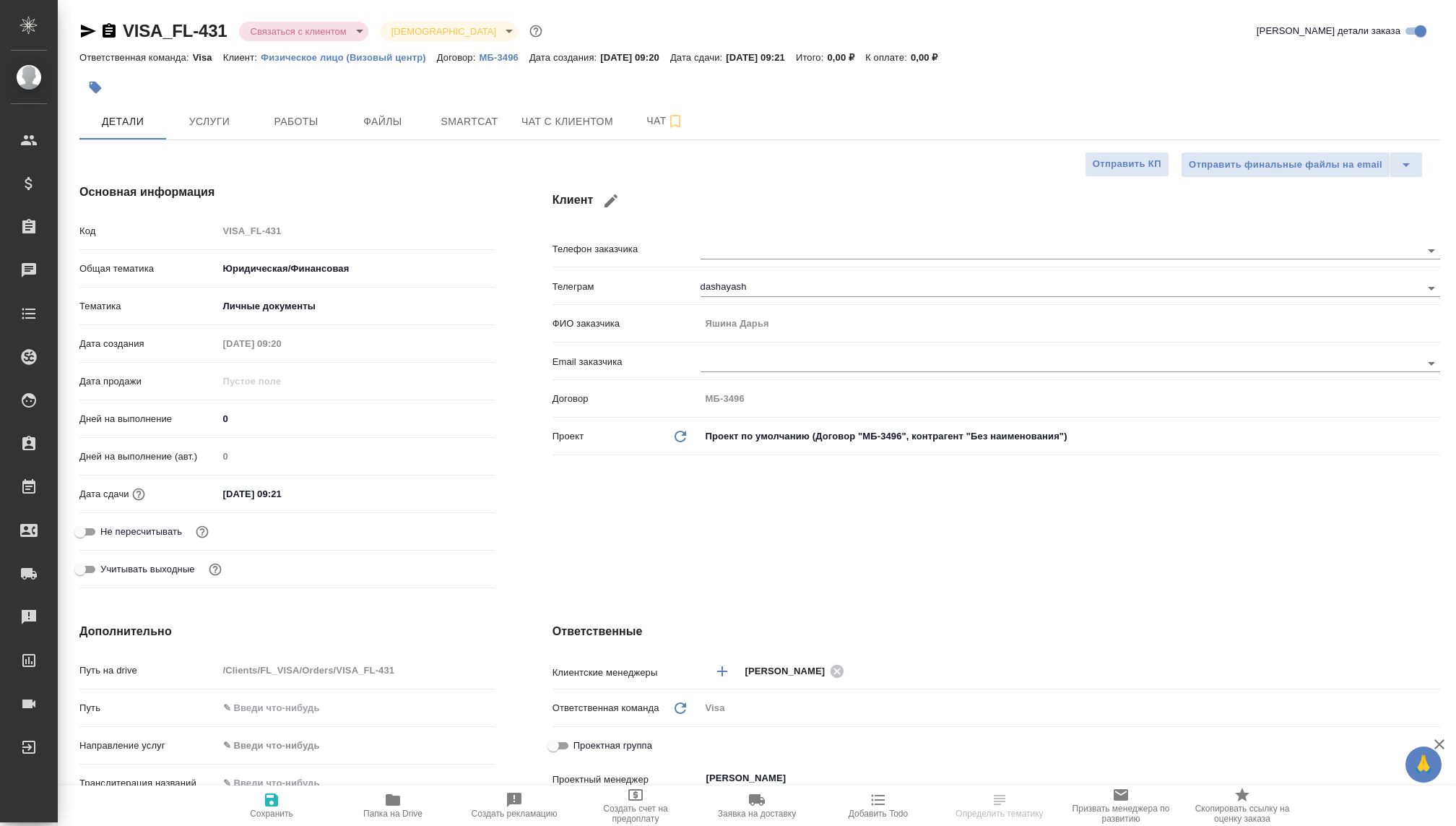
click at [330, 31] on body "🙏 .cls-1 fill:#fff; AWATERA Kovaleva Ekaterina Клиенты Спецификации Заказы Чаты…" at bounding box center [728, 413] width 1456 height 826
type textarea "x"
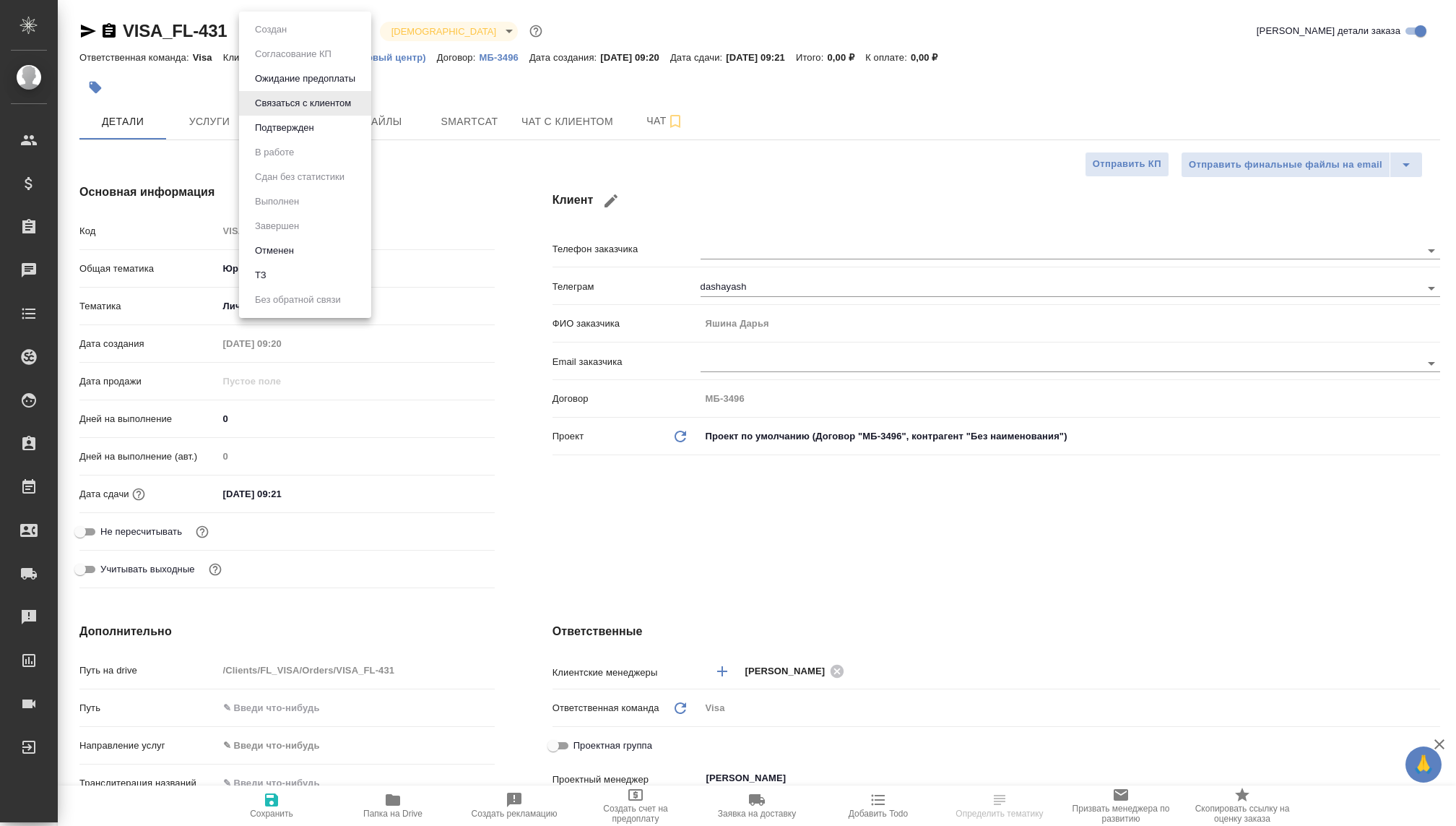
type textarea "x"
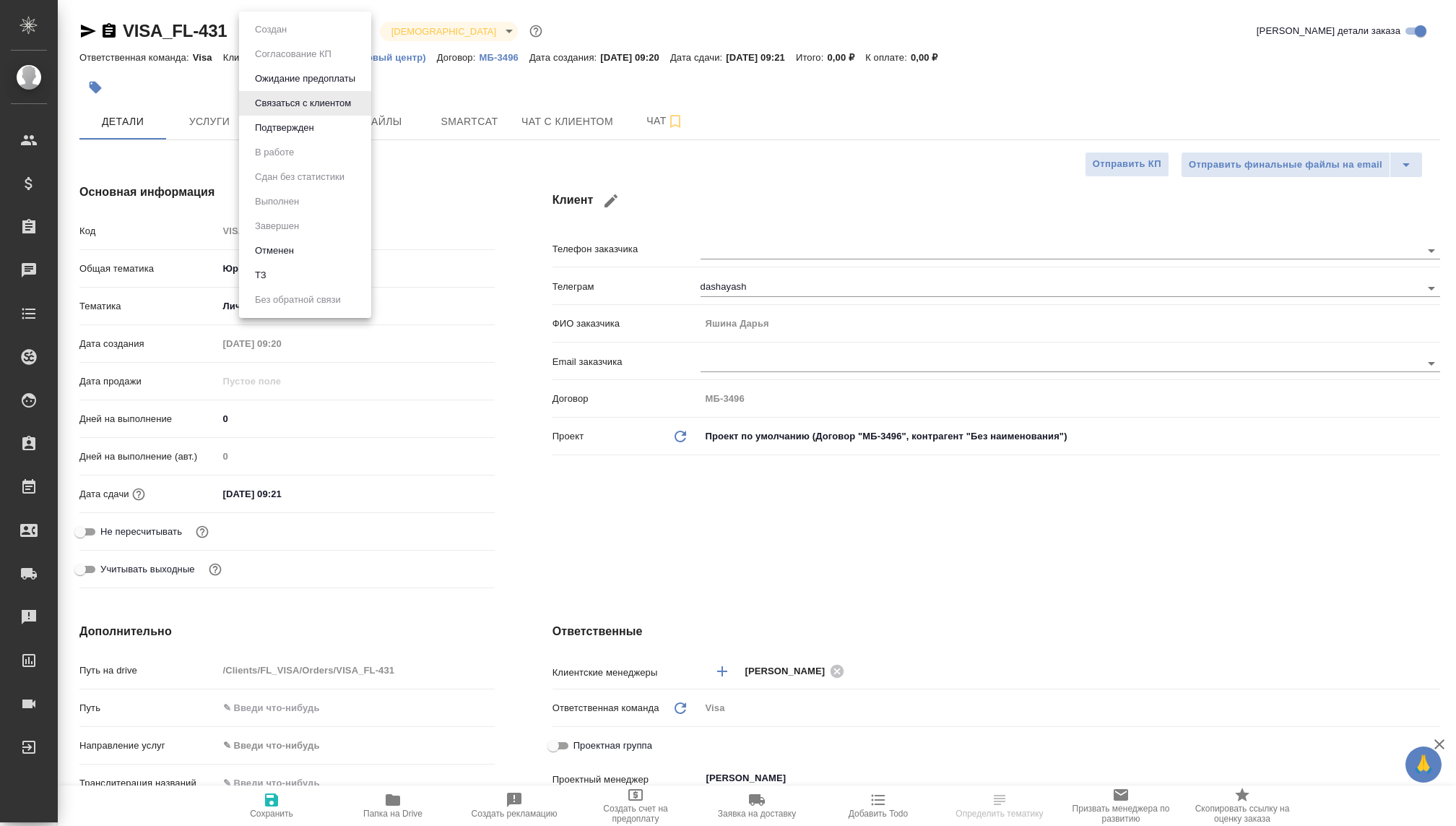
type textarea "x"
click at [276, 259] on li "Отменен" at bounding box center [305, 250] width 132 height 24
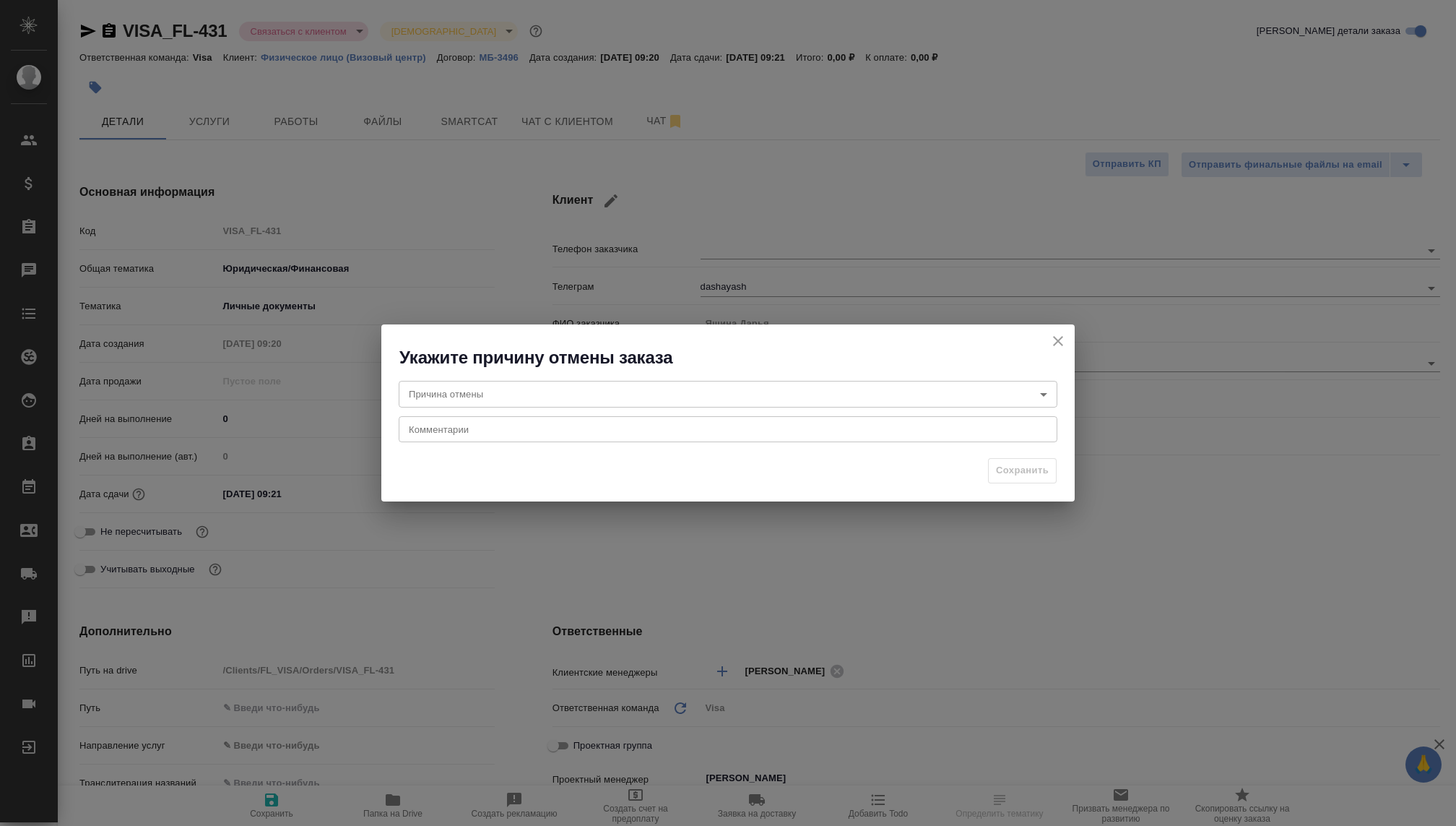
click at [575, 402] on body "🙏 .cls-1 fill:#fff; AWATERA Kovaleva Ekaterina Клиенты Спецификации Заказы Чаты…" at bounding box center [728, 413] width 1456 height 826
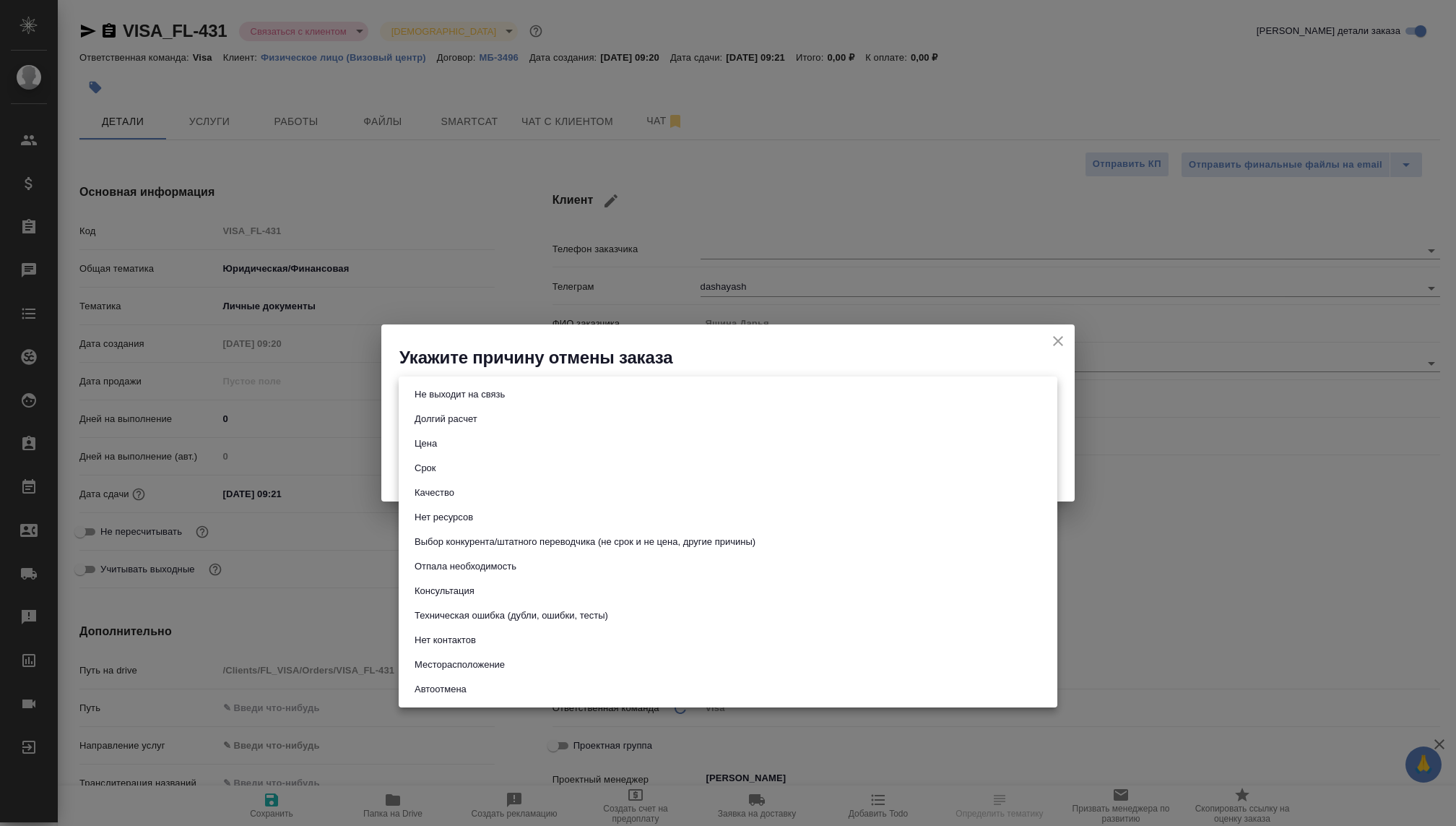
click at [464, 395] on button "Не выходит на связь" at bounding box center [460, 394] width 99 height 16
type input "stopContacting"
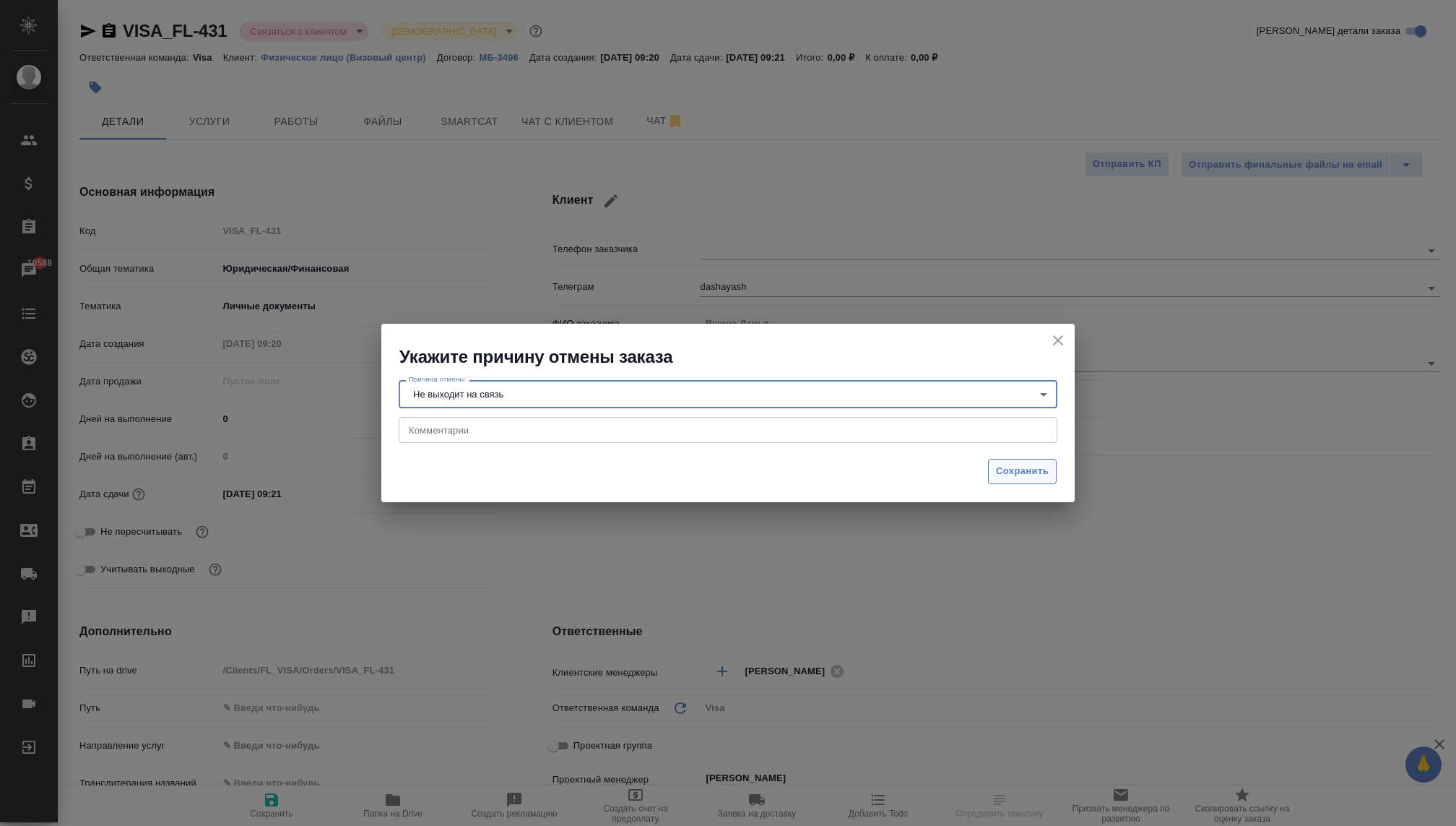
click at [1026, 476] on span "Сохранить" at bounding box center [1022, 471] width 53 height 17
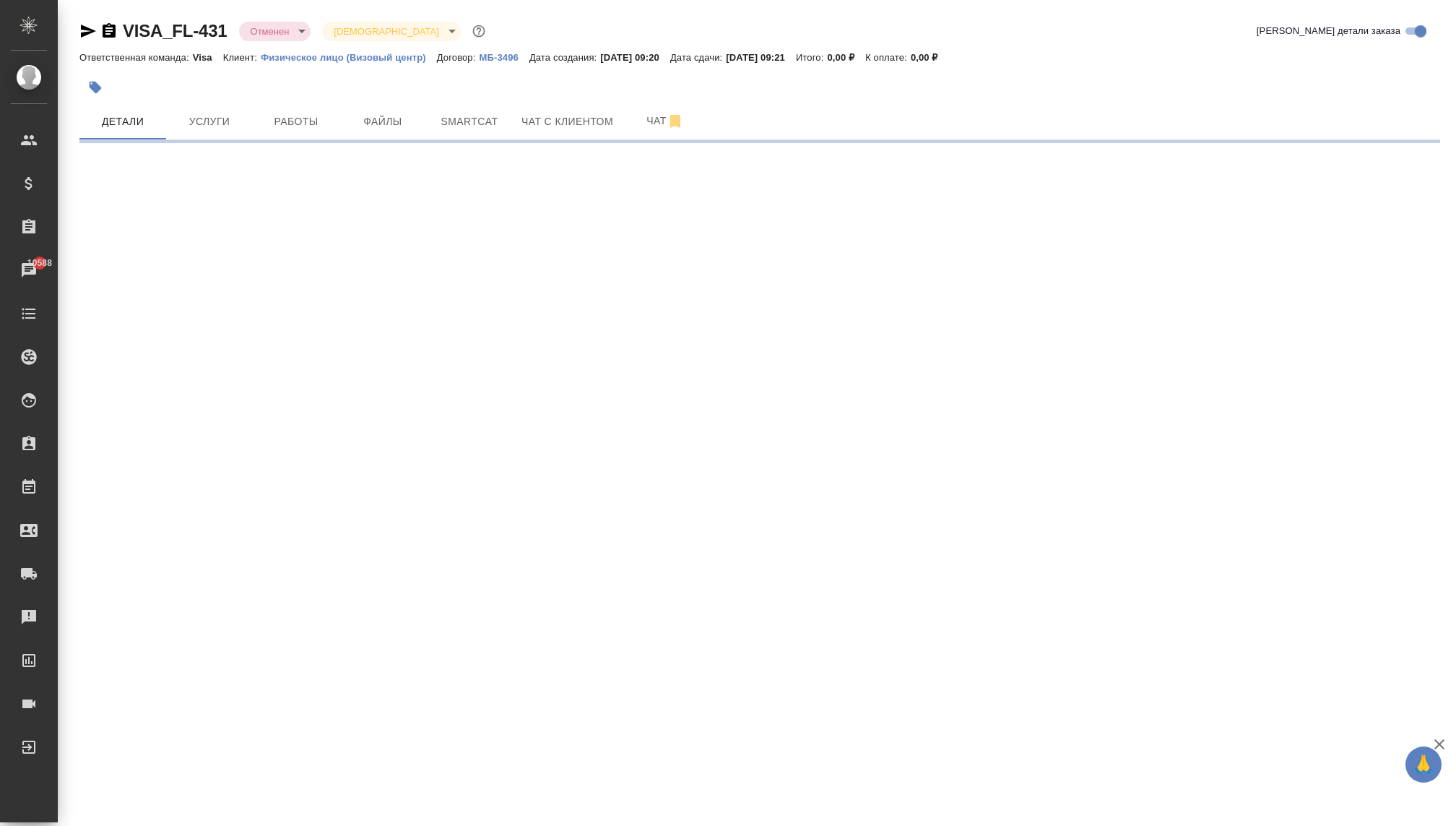
select select "RU"
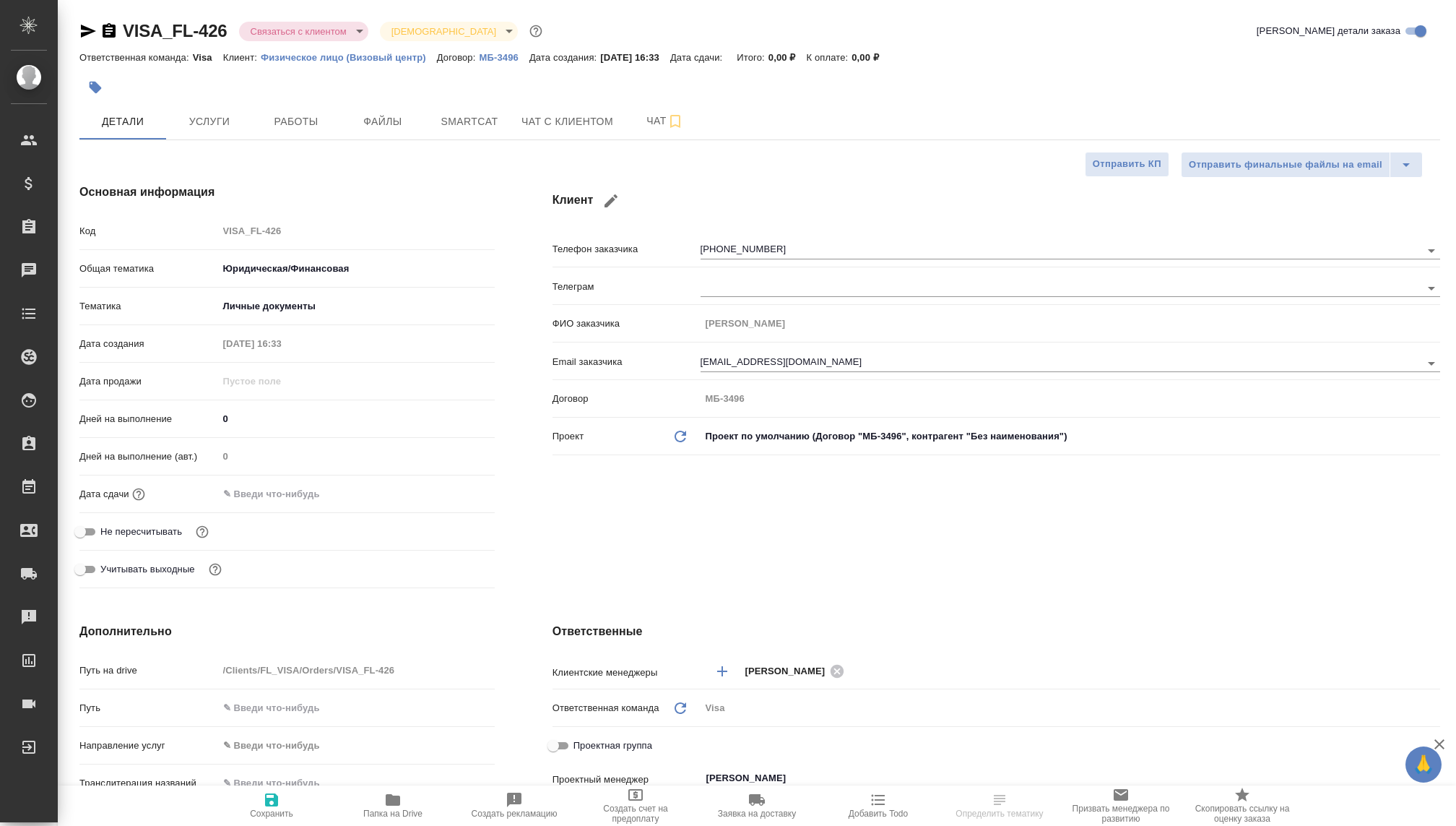
type textarea "x"
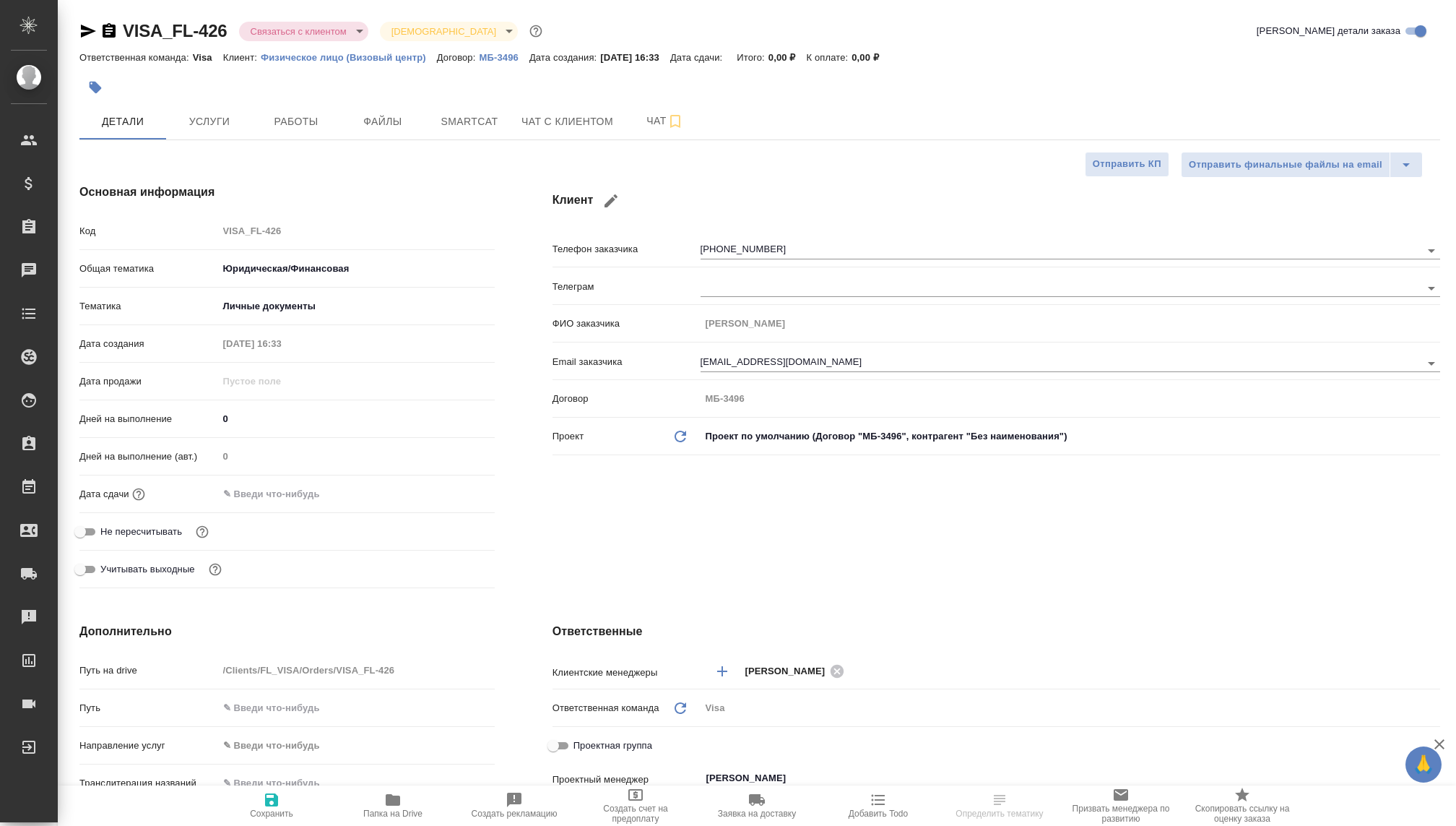
type textarea "x"
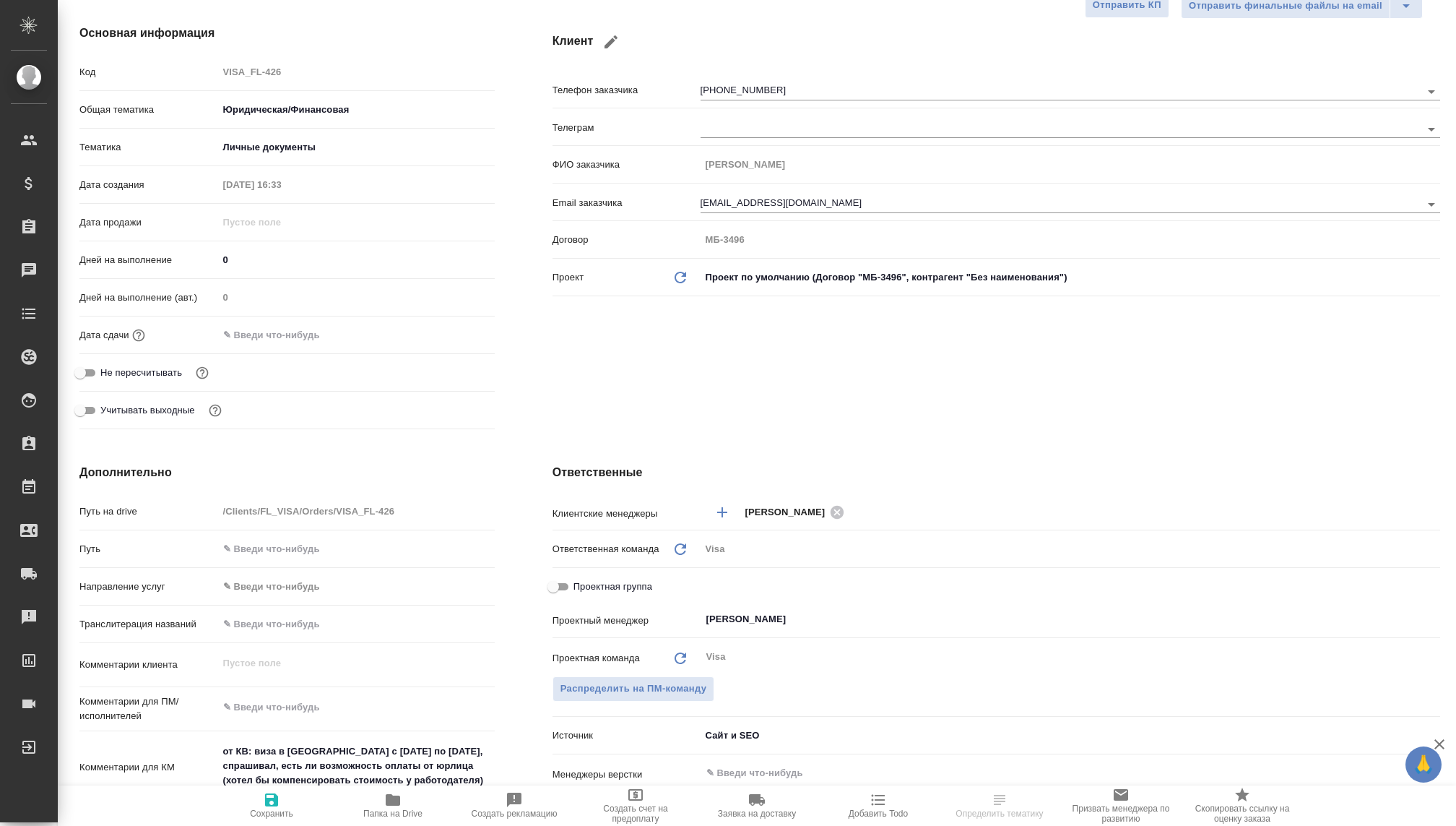
scroll to position [171, 0]
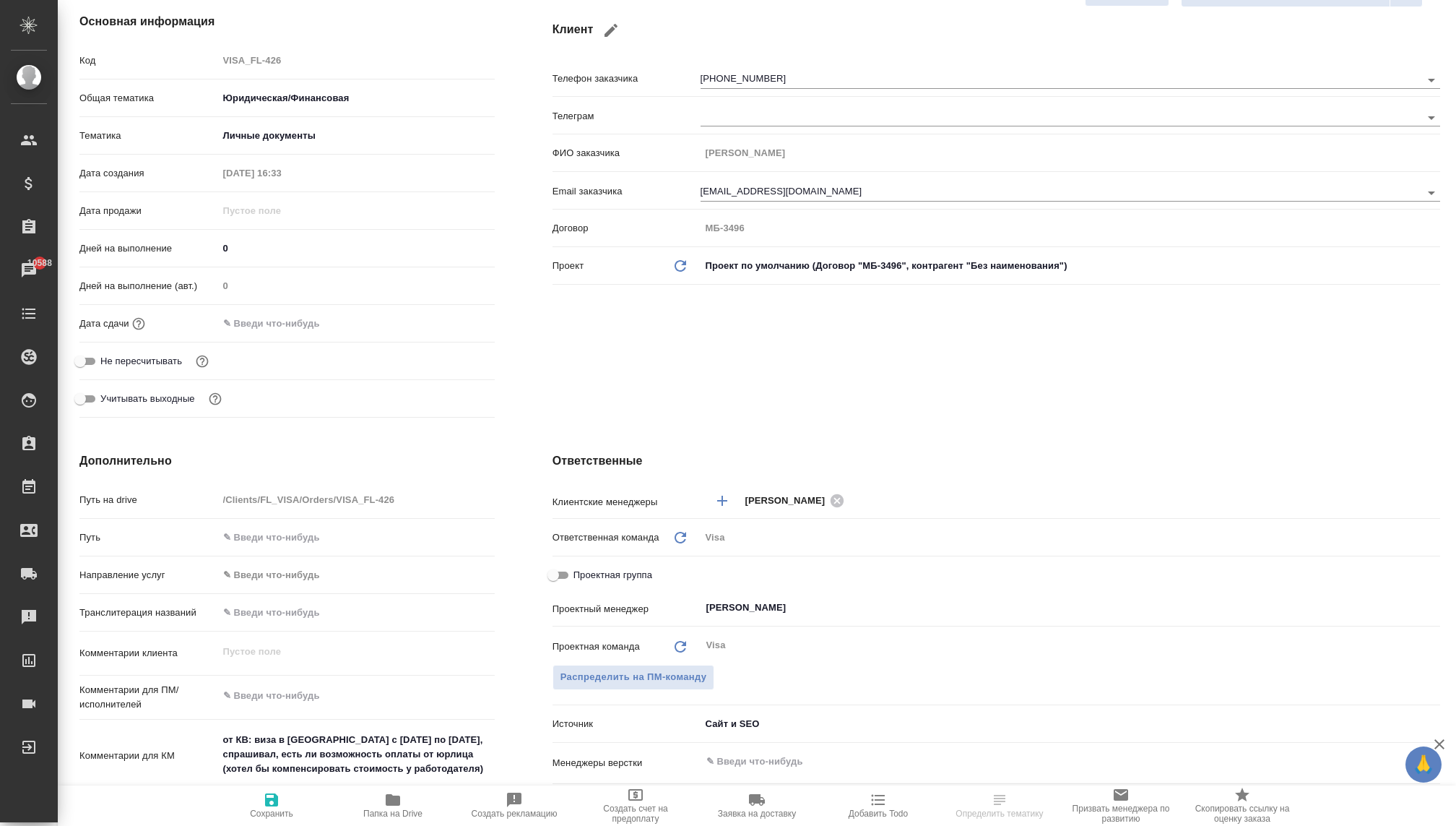
type textarea "x"
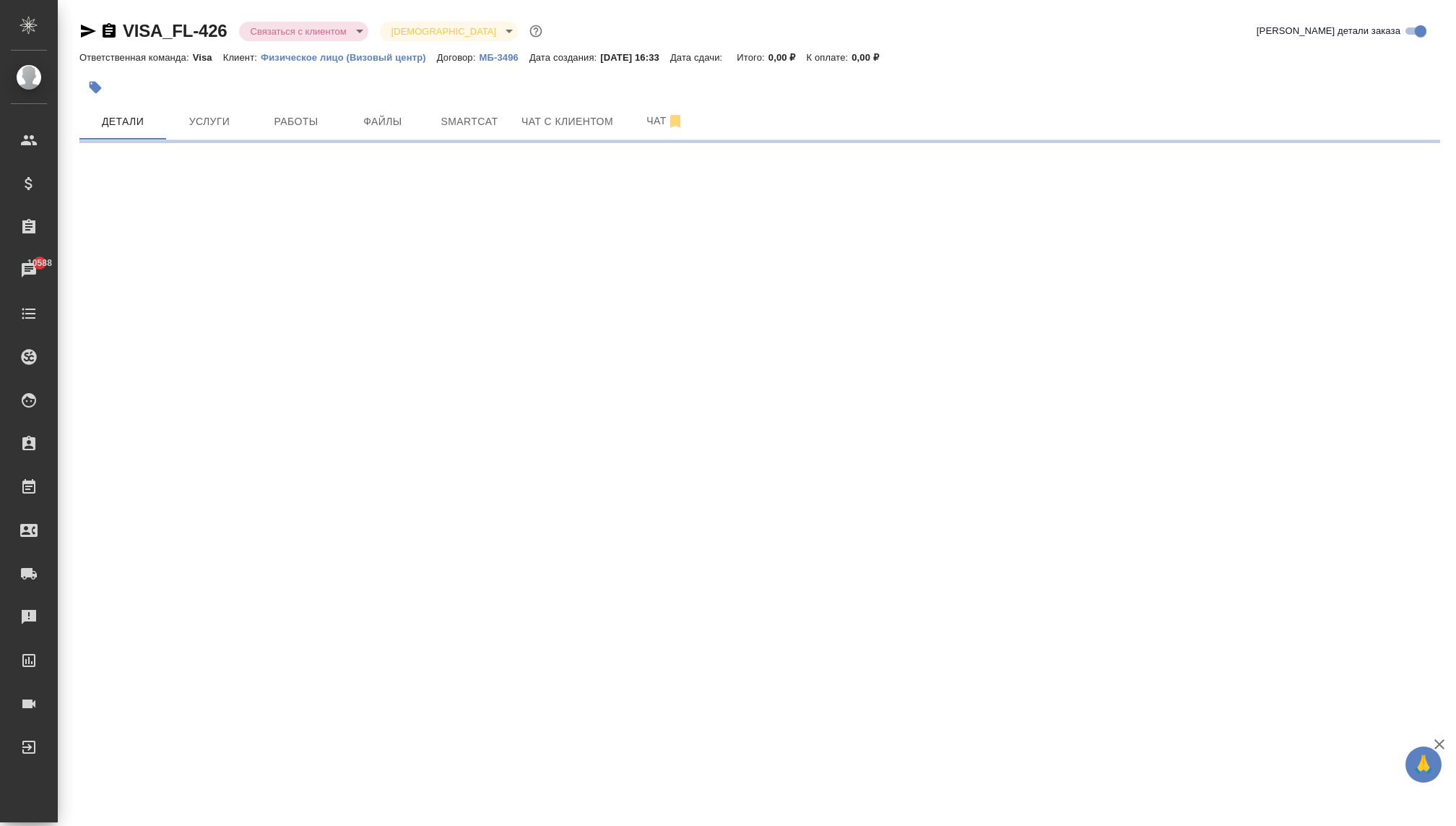
select select "RU"
